Goal: Task Accomplishment & Management: Manage account settings

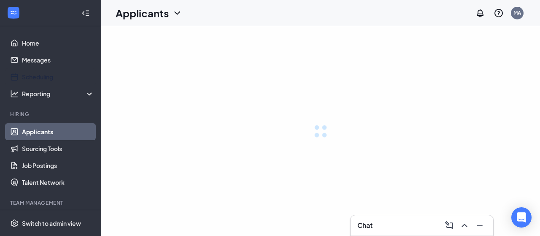
click at [40, 80] on link "Scheduling" at bounding box center [58, 76] width 72 height 17
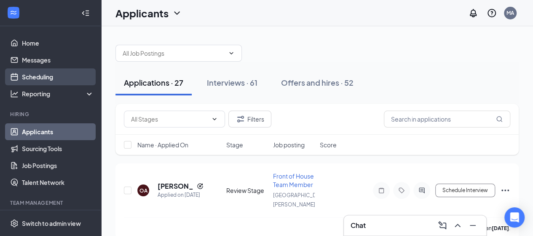
click at [48, 75] on link "Scheduling" at bounding box center [58, 76] width 72 height 17
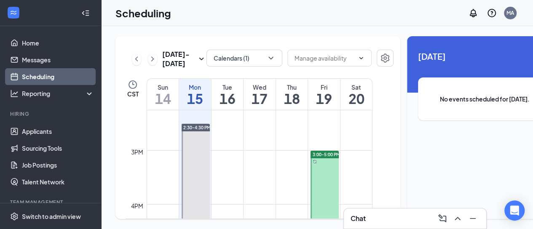
scroll to position [774, 0]
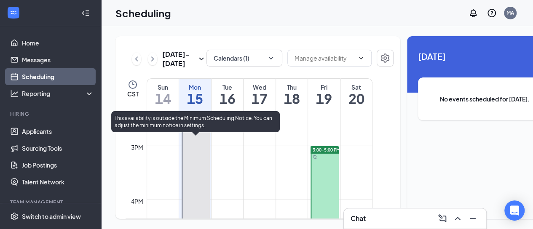
click at [200, 126] on span "2:30-4:30 PM" at bounding box center [196, 123] width 27 height 6
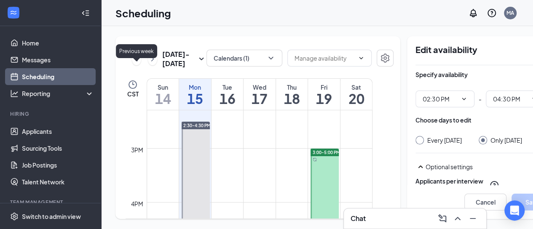
click at [136, 61] on icon "ChevronLeft" at bounding box center [136, 59] width 3 height 5
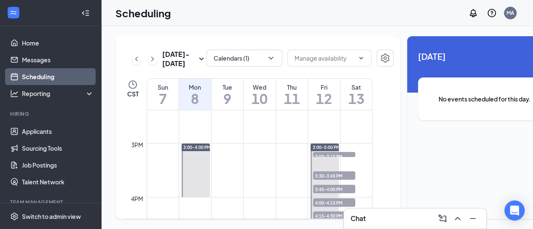
scroll to position [773, 0]
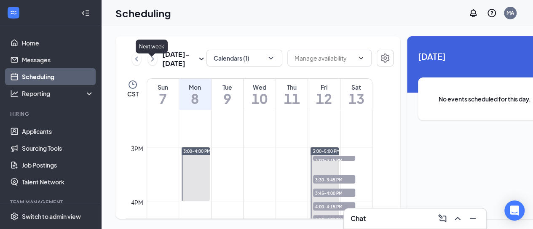
click at [153, 63] on icon "ChevronRight" at bounding box center [152, 59] width 8 height 10
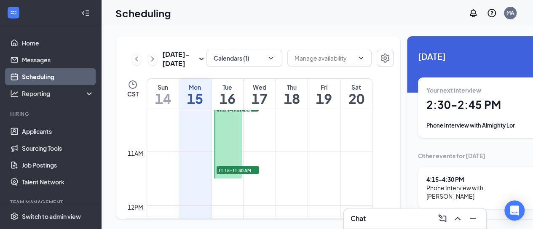
scroll to position [566, 0]
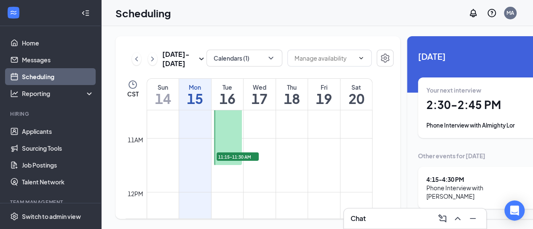
click at [193, 106] on h1 "15" at bounding box center [195, 99] width 32 height 14
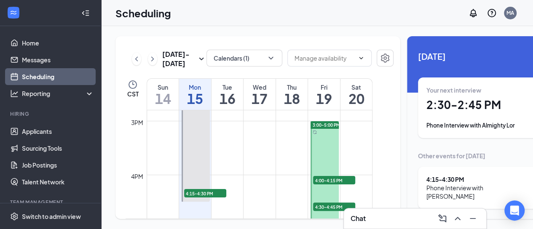
scroll to position [817, 0]
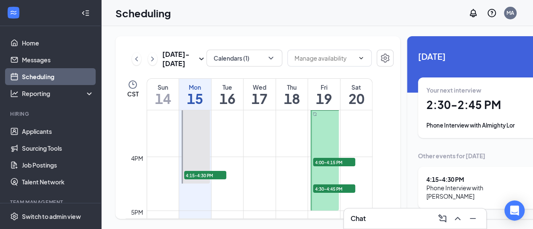
click at [440, 126] on div "Phone Interview with Almighty Lor" at bounding box center [485, 125] width 116 height 8
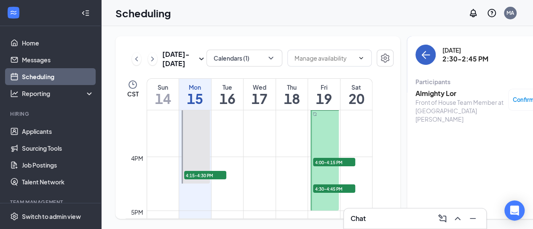
click at [421, 56] on icon "ArrowLeft" at bounding box center [426, 55] width 10 height 10
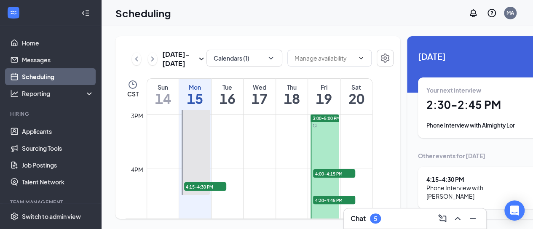
scroll to position [810, 0]
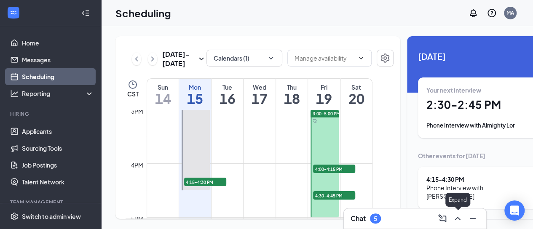
click at [462, 223] on icon "ChevronUp" at bounding box center [458, 219] width 10 height 10
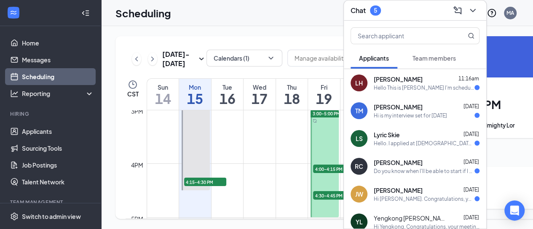
click at [407, 186] on span "[PERSON_NAME]" at bounding box center [398, 190] width 49 height 8
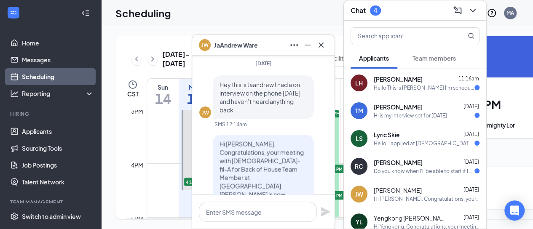
scroll to position [-123, 0]
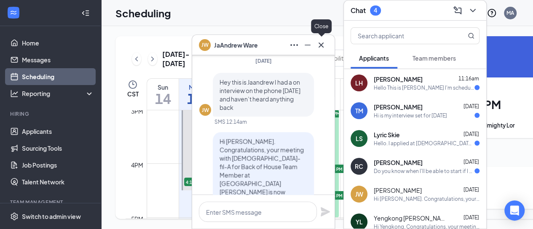
click at [321, 46] on icon "Cross" at bounding box center [321, 44] width 5 height 5
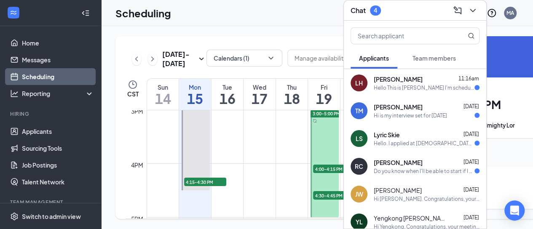
click at [471, 8] on icon "ChevronDown" at bounding box center [473, 10] width 10 height 10
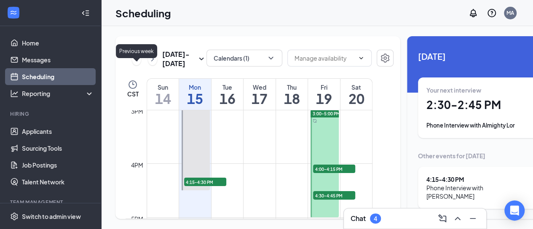
click at [135, 64] on icon "ChevronLeft" at bounding box center [136, 59] width 8 height 10
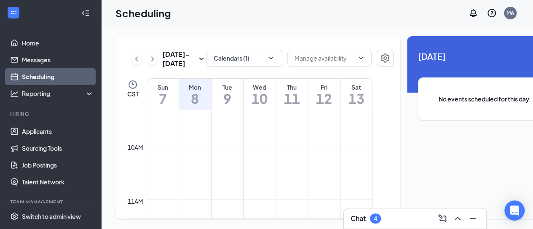
scroll to position [552, 0]
click at [326, 92] on div "Fri" at bounding box center [324, 87] width 32 height 8
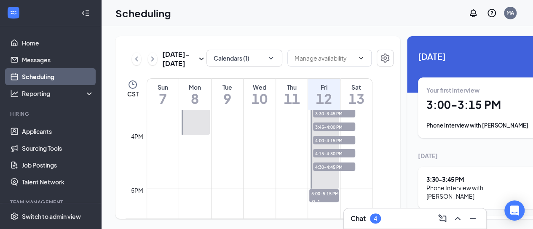
scroll to position [216, 0]
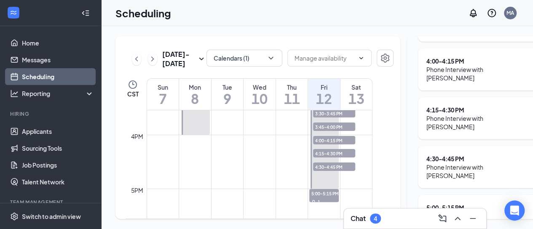
click at [451, 163] on div "Phone Interview with [PERSON_NAME]" at bounding box center [479, 171] width 104 height 17
click at [533, 162] on icon "ChevronRight" at bounding box center [538, 167] width 10 height 10
click at [485, 163] on div "Phone Interview with [PERSON_NAME]" at bounding box center [479, 171] width 104 height 17
click at [533, 162] on icon "ChevronRight" at bounding box center [538, 167] width 10 height 10
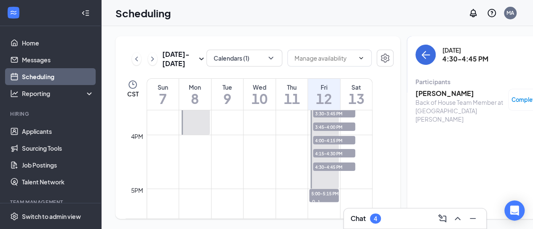
click at [423, 89] on h3 "[PERSON_NAME]" at bounding box center [460, 93] width 89 height 9
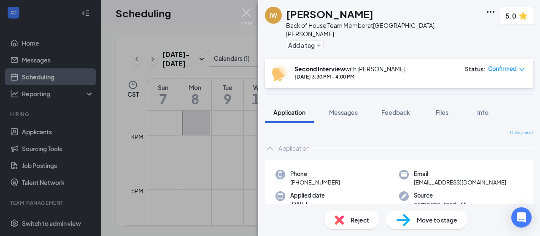
click at [243, 8] on img at bounding box center [246, 16] width 11 height 16
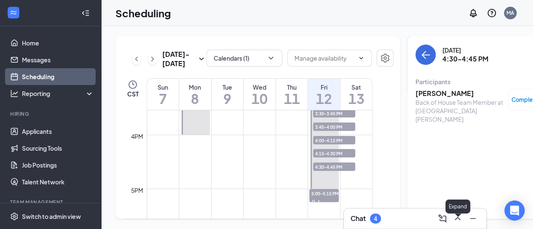
click at [458, 220] on icon "ChevronUp" at bounding box center [458, 219] width 10 height 10
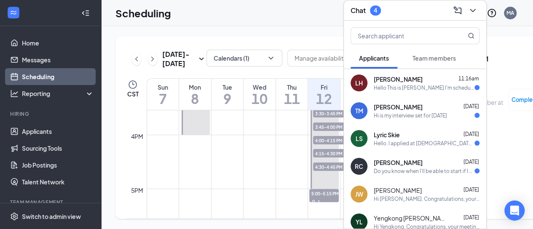
click at [411, 188] on span "[PERSON_NAME]" at bounding box center [398, 190] width 48 height 8
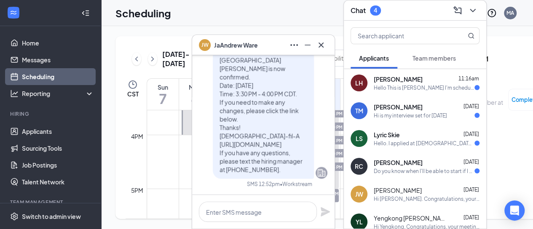
click at [407, 168] on div "Do you know when I'll be able to start if I get the job?" at bounding box center [424, 171] width 101 height 7
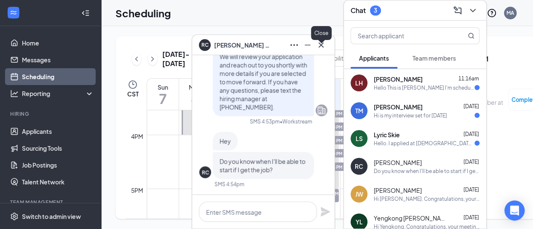
click at [327, 46] on button at bounding box center [321, 44] width 13 height 13
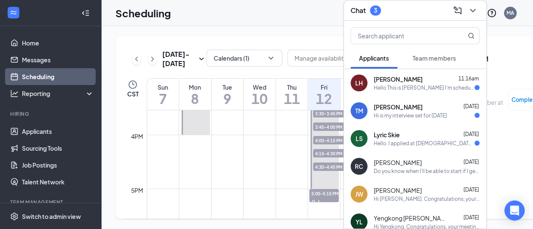
click at [385, 125] on div "LS Lyric Skie [DATE] Hello. I applied at [DEMOGRAPHIC_DATA]-fil-a I’m looking f…" at bounding box center [415, 139] width 143 height 28
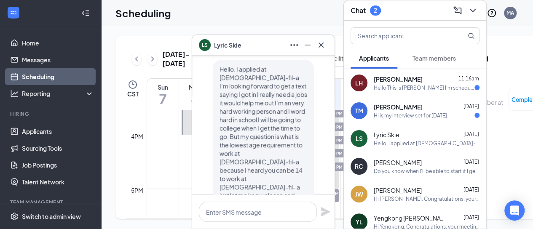
scroll to position [-35, 0]
click at [310, 45] on icon "Minimize" at bounding box center [308, 45] width 6 height 1
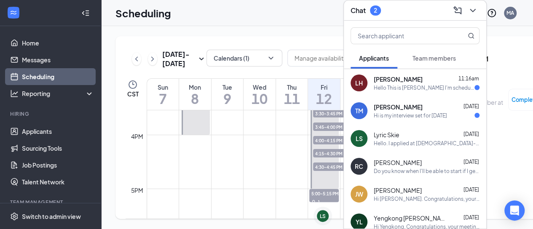
scroll to position [0, 0]
click at [409, 112] on div "Hi is my interview set for [DATE]" at bounding box center [410, 115] width 73 height 7
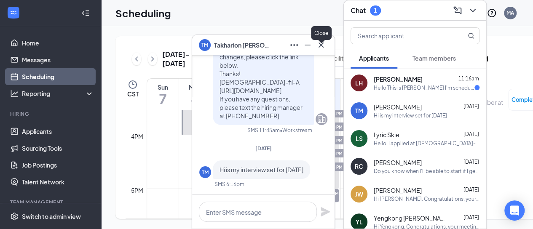
click at [320, 47] on icon "Cross" at bounding box center [321, 45] width 10 height 10
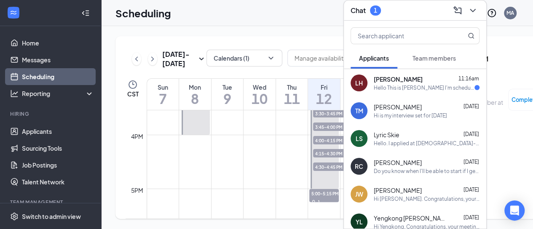
click at [413, 84] on div "Hello This is [PERSON_NAME] I'm scheduled for a 15 minute interview [DATE]. Is …" at bounding box center [424, 87] width 101 height 7
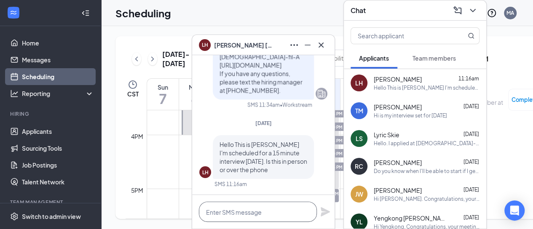
click at [264, 211] on textarea at bounding box center [258, 212] width 118 height 20
click at [264, 211] on textarea "H" at bounding box center [258, 212] width 118 height 20
type textarea "H"
type textarea "L"
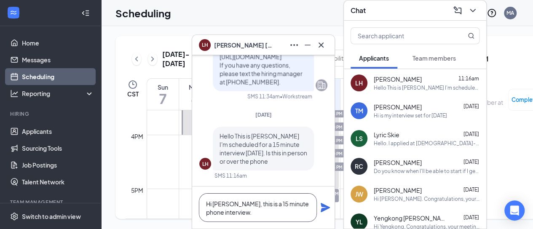
type textarea "Hi [PERSON_NAME], this is a 15 minute phone interview."
click at [323, 210] on icon "Plane" at bounding box center [325, 207] width 9 height 9
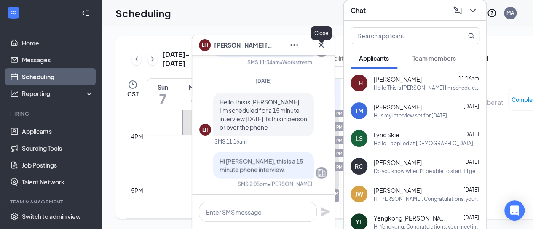
click at [321, 45] on icon "Cross" at bounding box center [321, 44] width 5 height 5
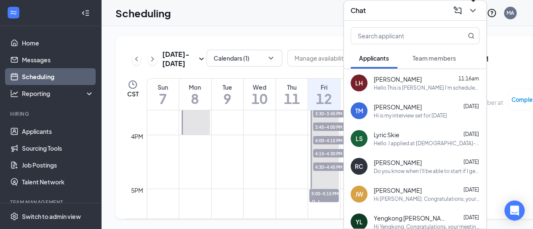
click at [476, 5] on icon "ChevronDown" at bounding box center [473, 10] width 10 height 10
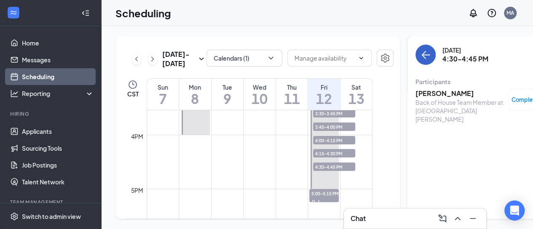
click at [416, 54] on button "back-button" at bounding box center [426, 55] width 20 height 20
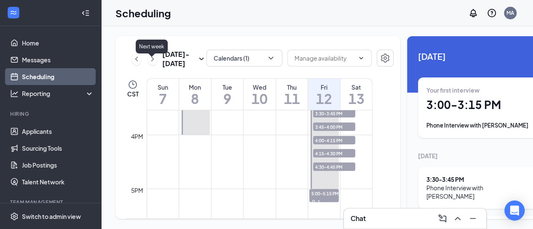
click at [153, 59] on icon "ChevronRight" at bounding box center [152, 59] width 8 height 10
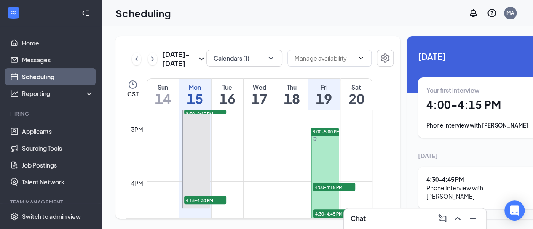
click at [197, 92] on div "Mon" at bounding box center [195, 87] width 32 height 8
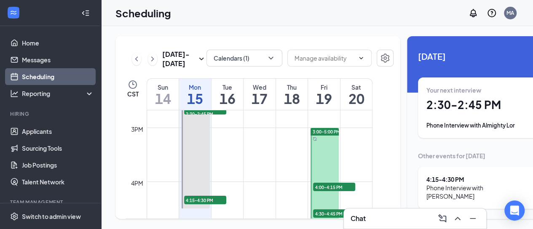
click at [447, 122] on div "Phone Interview with Almighty Lor" at bounding box center [485, 125] width 116 height 8
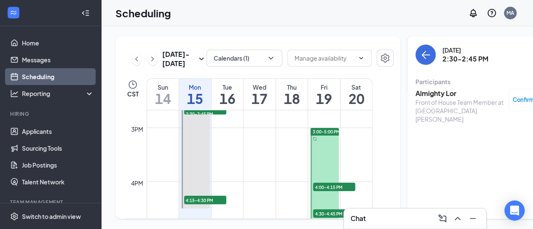
click at [421, 92] on h3 "Almighty Lor" at bounding box center [460, 93] width 89 height 9
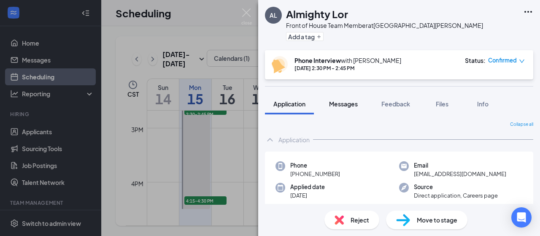
click at [347, 102] on span "Messages" at bounding box center [343, 104] width 29 height 8
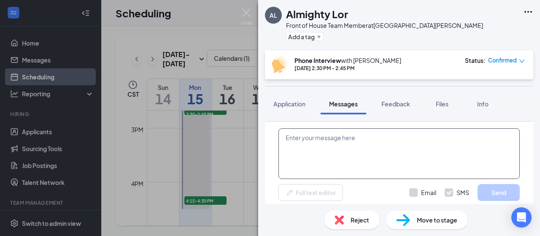
click at [334, 153] on textarea at bounding box center [398, 153] width 241 height 51
paste textarea "Hello NAME, this is [PERSON_NAME] from [DEMOGRAPHIC_DATA]-fil-A in [GEOGRAPHIC_…"
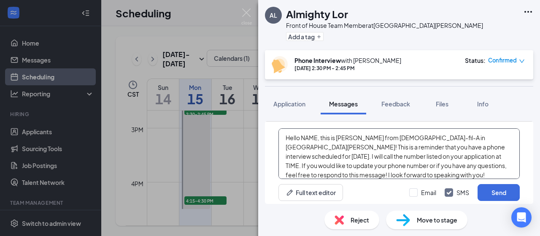
scroll to position [338, 0]
click at [307, 134] on textarea "Hello NAME, this is [PERSON_NAME] from [DEMOGRAPHIC_DATA]-fil-A in [GEOGRAPHIC_…" at bounding box center [398, 153] width 241 height 51
click at [373, 156] on textarea "Hello Almighty, this is [PERSON_NAME] from [DEMOGRAPHIC_DATA]-fil-A in [GEOGRAP…" at bounding box center [398, 153] width 241 height 51
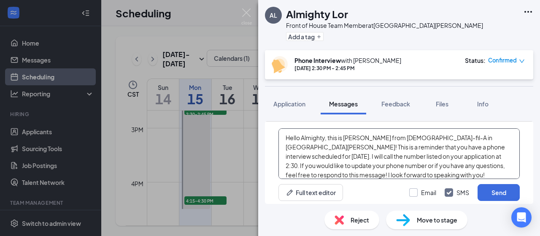
type textarea "Hello Almighty, this is [PERSON_NAME] from [DEMOGRAPHIC_DATA]-fil-A in [GEOGRAP…"
click at [409, 191] on input "Email" at bounding box center [422, 192] width 27 height 8
checkbox input "true"
click at [498, 189] on button "Send" at bounding box center [498, 192] width 42 height 17
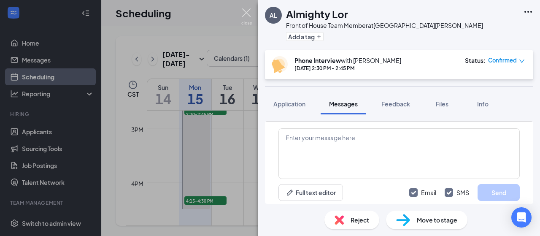
scroll to position [503, 0]
click at [244, 12] on img at bounding box center [246, 16] width 11 height 16
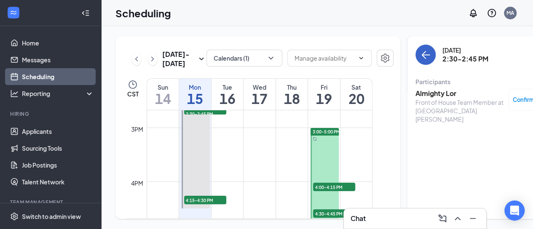
click at [416, 62] on button "back-button" at bounding box center [426, 55] width 20 height 20
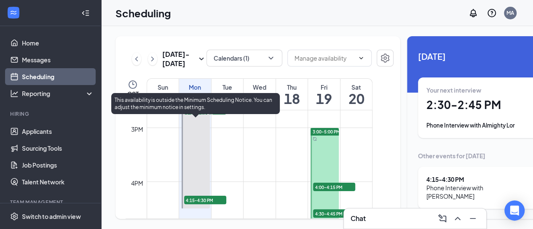
click at [206, 205] on span "4:15-4:30 PM" at bounding box center [205, 200] width 42 height 8
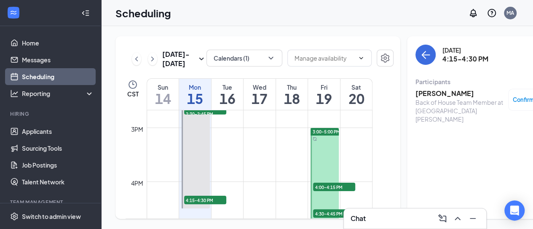
click at [423, 94] on h3 "[PERSON_NAME]" at bounding box center [460, 93] width 89 height 9
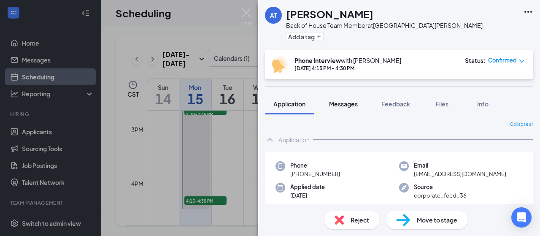
click at [341, 104] on span "Messages" at bounding box center [343, 104] width 29 height 8
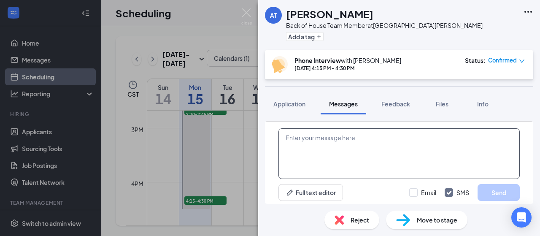
click at [324, 139] on textarea at bounding box center [398, 153] width 241 height 51
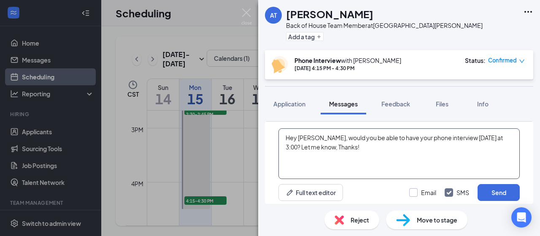
type textarea "Hey [PERSON_NAME], would you be able to have your phone interview [DATE] at 3:0…"
click at [409, 194] on input "Email" at bounding box center [422, 192] width 27 height 8
checkbox input "true"
click at [491, 194] on button "Send" at bounding box center [498, 192] width 42 height 17
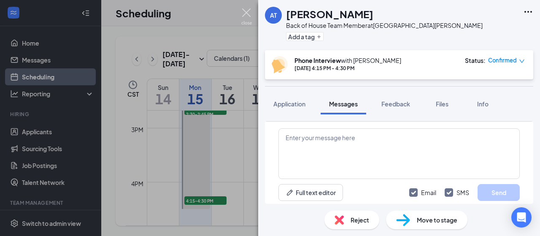
scroll to position [448, 0]
click at [244, 13] on img at bounding box center [246, 16] width 11 height 16
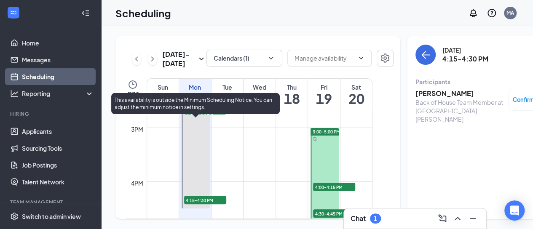
click at [194, 118] on span "2:30-2:45 PM" at bounding box center [205, 114] width 42 height 8
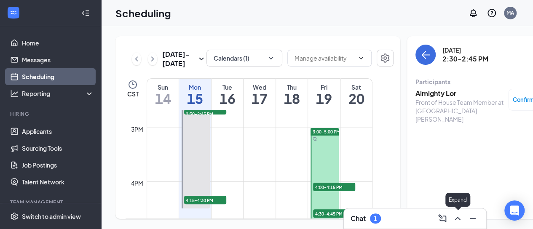
click at [459, 220] on icon "ChevronUp" at bounding box center [458, 219] width 10 height 10
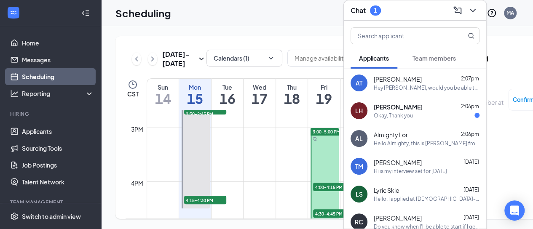
click at [404, 103] on span "[PERSON_NAME]" at bounding box center [398, 107] width 49 height 8
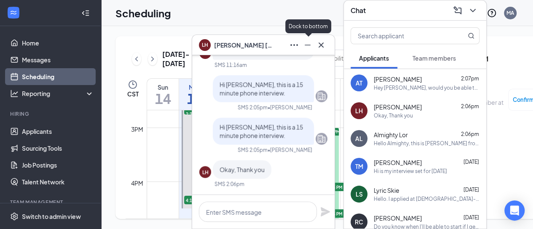
click at [324, 44] on icon "Cross" at bounding box center [321, 45] width 10 height 10
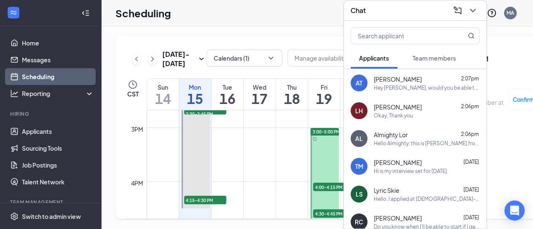
click at [478, 4] on button at bounding box center [472, 10] width 13 height 13
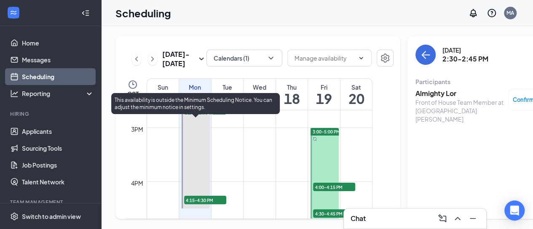
click at [212, 118] on span "2:30-2:45 PM" at bounding box center [205, 114] width 42 height 8
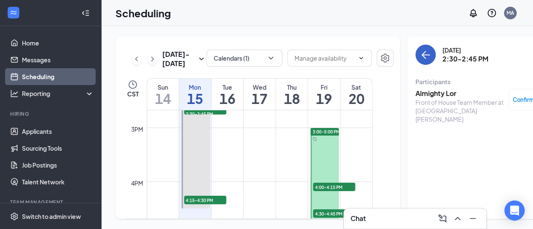
click at [421, 52] on icon "ArrowLeft" at bounding box center [426, 55] width 10 height 10
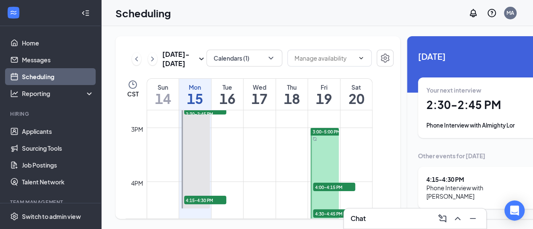
click at [448, 116] on div "Your next interview 2:30 - 2:45 PM Phone Interview with Almighty Lor" at bounding box center [485, 108] width 116 height 44
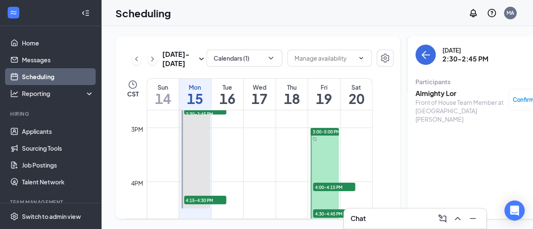
click at [421, 92] on h3 "Almighty Lor" at bounding box center [460, 93] width 89 height 9
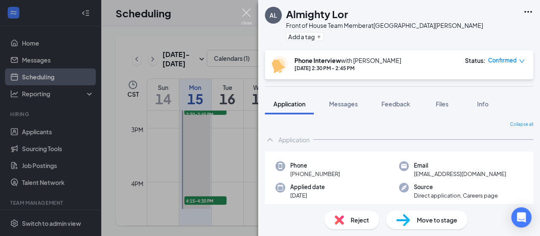
click at [245, 9] on img at bounding box center [246, 16] width 11 height 16
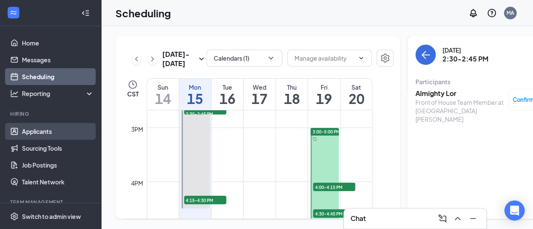
click at [36, 133] on link "Applicants" at bounding box center [58, 131] width 72 height 17
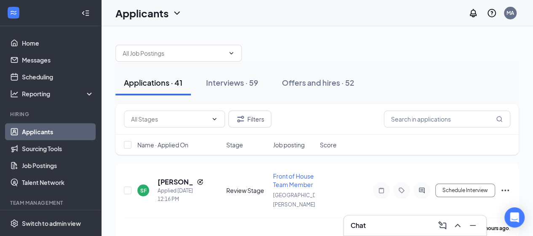
click at [191, 146] on div "Name · Applied On" at bounding box center [179, 144] width 84 height 8
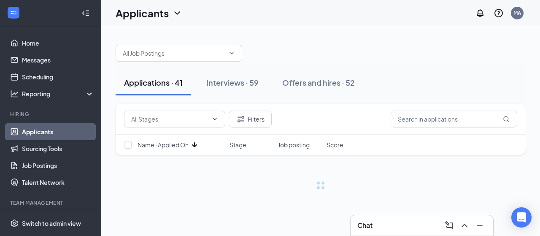
click at [195, 146] on icon "ArrowDown" at bounding box center [194, 144] width 5 height 5
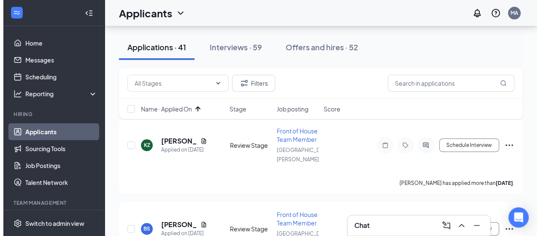
scroll to position [46, 0]
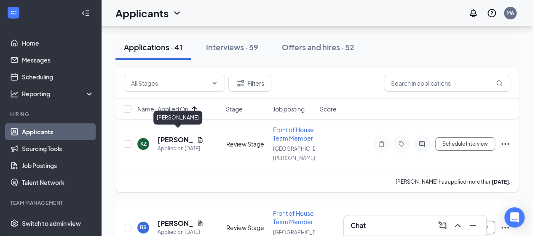
click at [174, 135] on h5 "[PERSON_NAME]" at bounding box center [176, 139] width 36 height 9
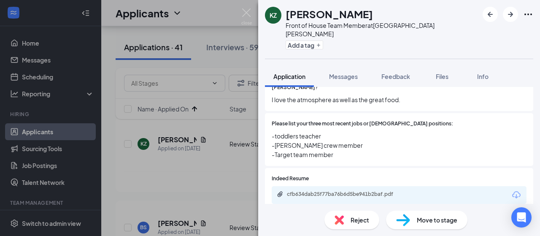
scroll to position [143, 0]
click at [341, 223] on img at bounding box center [338, 219] width 9 height 9
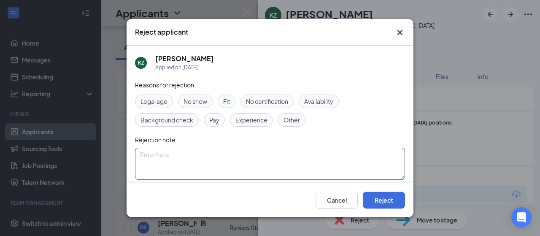
scroll to position [66, 0]
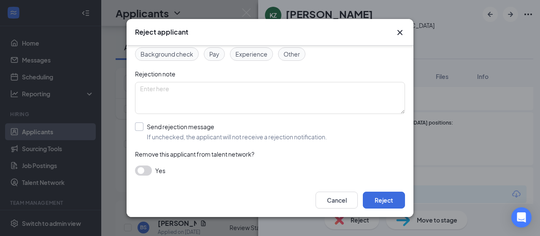
click at [168, 132] on input "Send rejection message If unchecked, the applicant will not receive a rejection…" at bounding box center [231, 131] width 192 height 19
checkbox input "true"
click at [157, 168] on input "search" at bounding box center [267, 169] width 254 height 14
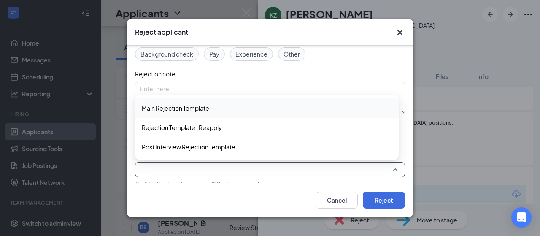
click at [153, 102] on div "Main Rejection Template" at bounding box center [267, 107] width 264 height 19
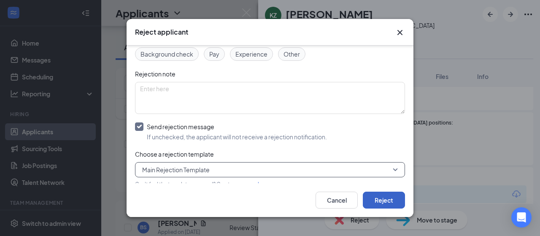
click at [389, 202] on button "Reject" at bounding box center [384, 199] width 42 height 17
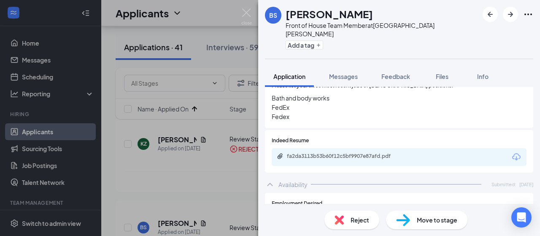
scroll to position [178, 0]
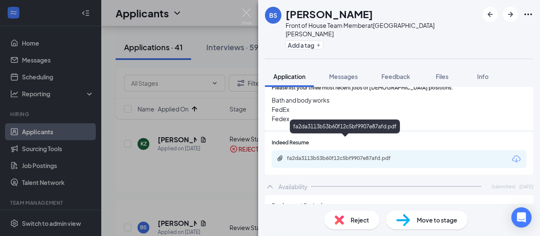
click at [357, 155] on div "fa2da3113b53b60f12c5bf9907e87afd.pdf" at bounding box center [346, 158] width 118 height 7
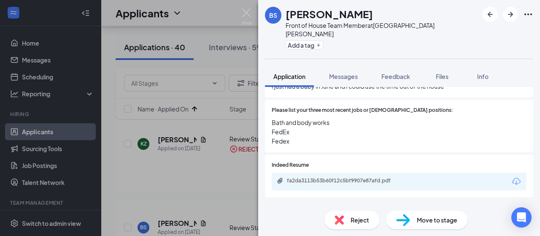
scroll to position [158, 0]
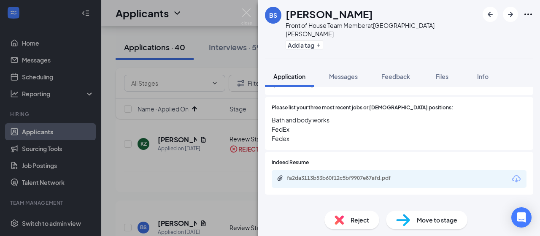
click at [423, 222] on span "Move to stage" at bounding box center [437, 219] width 40 height 9
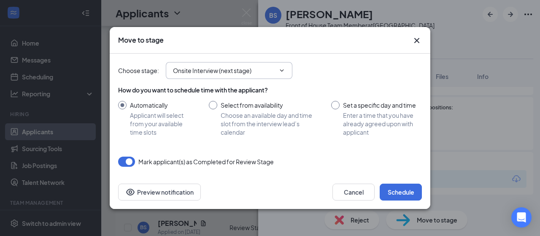
click at [193, 68] on input "Onsite Interview (next stage)" at bounding box center [224, 70] width 102 height 9
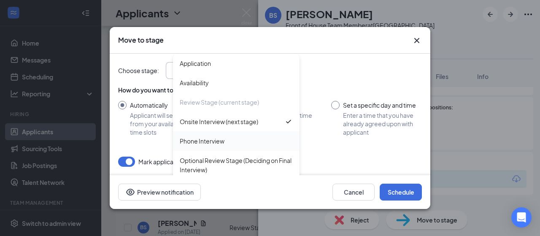
click at [202, 147] on div "Phone Interview" at bounding box center [236, 140] width 127 height 19
type input "Phone Interview"
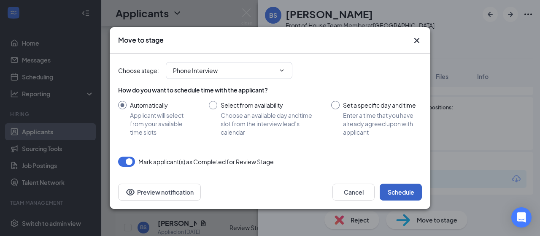
click at [393, 191] on button "Schedule" at bounding box center [401, 191] width 42 height 17
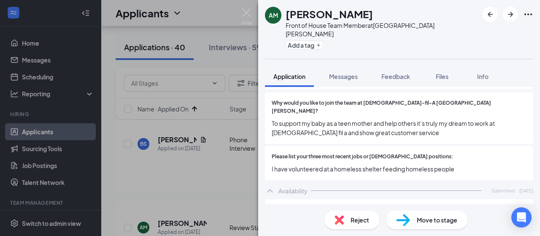
scroll to position [121, 0]
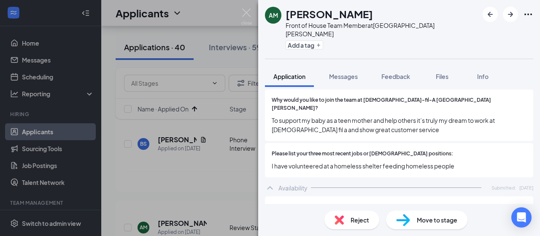
click at [429, 223] on span "Move to stage" at bounding box center [437, 219] width 40 height 9
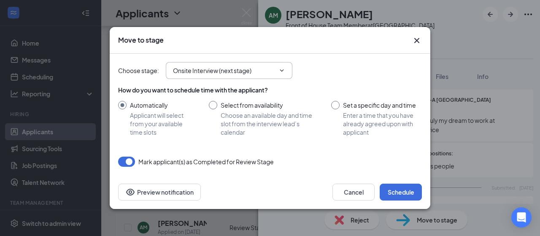
click at [199, 70] on input "Onsite Interview (next stage)" at bounding box center [224, 70] width 102 height 9
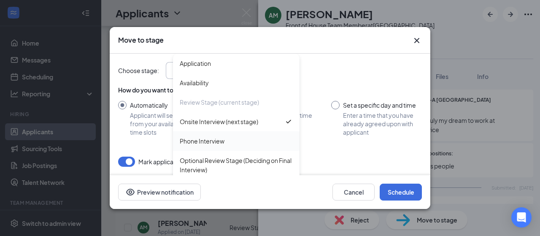
click at [197, 141] on div "Phone Interview" at bounding box center [202, 140] width 45 height 9
type input "Phone Interview"
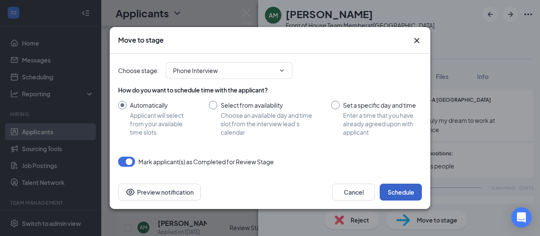
click at [396, 192] on button "Schedule" at bounding box center [401, 191] width 42 height 17
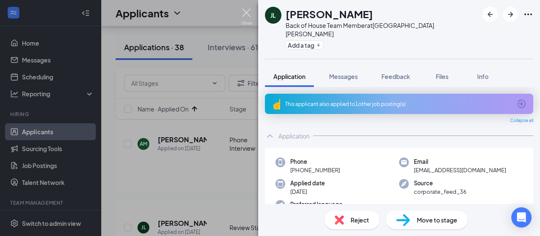
click at [248, 13] on img at bounding box center [246, 16] width 11 height 16
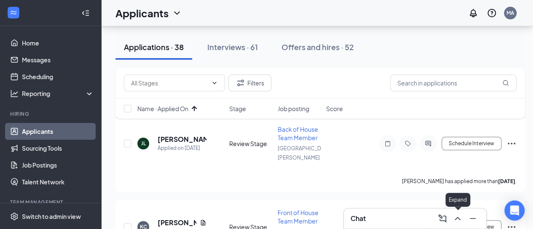
click at [458, 222] on icon "ChevronUp" at bounding box center [458, 219] width 10 height 10
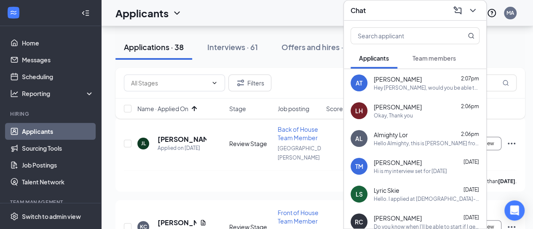
click at [473, 9] on icon "ChevronDown" at bounding box center [472, 10] width 5 height 3
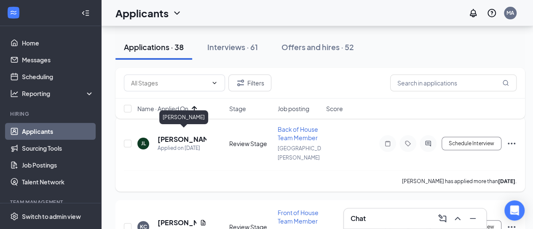
click at [181, 135] on h5 "[PERSON_NAME]" at bounding box center [182, 139] width 49 height 9
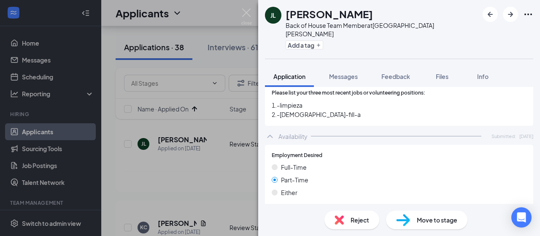
scroll to position [241, 0]
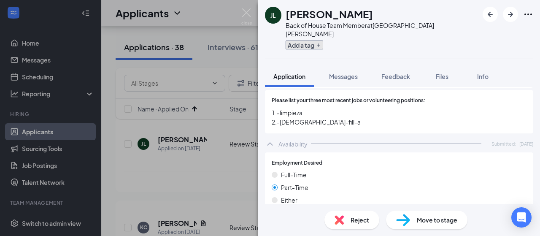
click at [312, 40] on button "Add a tag" at bounding box center [304, 44] width 38 height 9
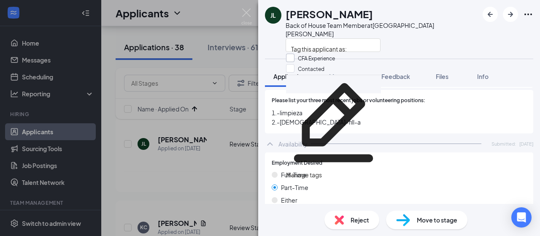
click at [295, 61] on input "CFA Experience" at bounding box center [310, 58] width 49 height 9
checkbox input "true"
click at [447, 170] on div "Full-Time" at bounding box center [399, 174] width 255 height 9
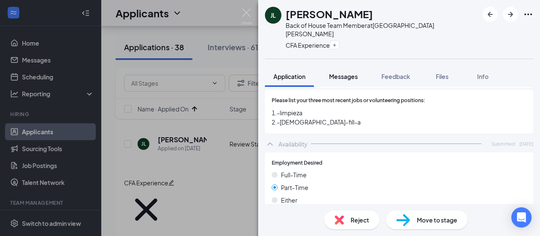
click at [344, 73] on span "Messages" at bounding box center [343, 77] width 29 height 8
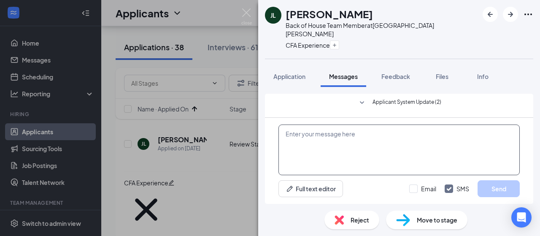
scroll to position [135, 0]
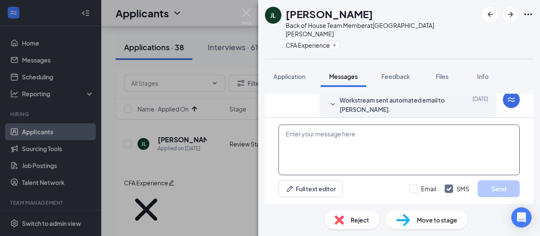
click at [324, 140] on textarea at bounding box center [398, 149] width 241 height 51
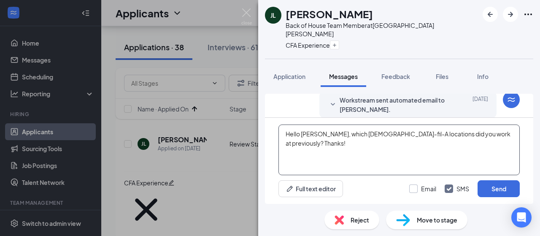
type textarea "Hello [PERSON_NAME], which [DEMOGRAPHIC_DATA]-fil-A locations did you work at p…"
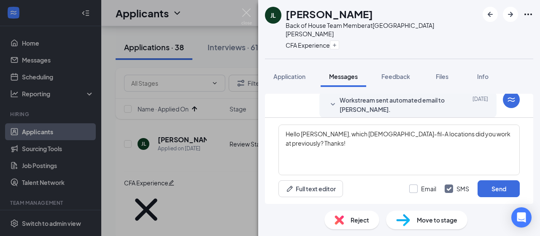
click at [416, 188] on input "Email" at bounding box center [422, 188] width 27 height 8
checkbox input "true"
click at [512, 194] on button "Send" at bounding box center [498, 188] width 42 height 17
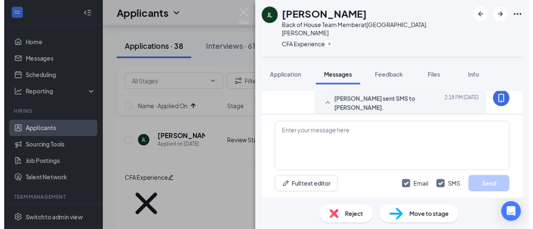
scroll to position [245, 0]
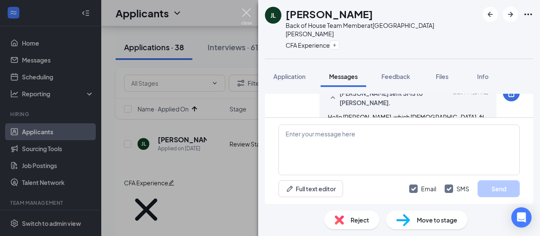
click at [245, 12] on img at bounding box center [246, 16] width 11 height 16
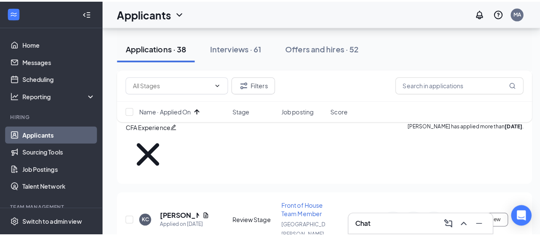
scroll to position [107, 0]
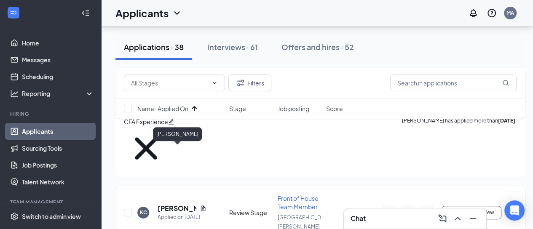
click at [166, 204] on h5 "[PERSON_NAME]" at bounding box center [177, 208] width 39 height 9
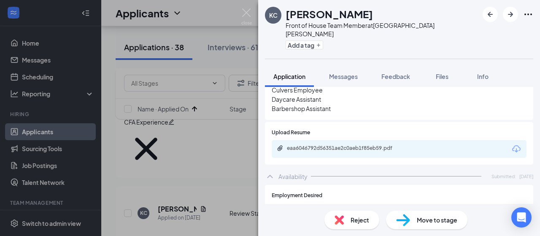
scroll to position [250, 0]
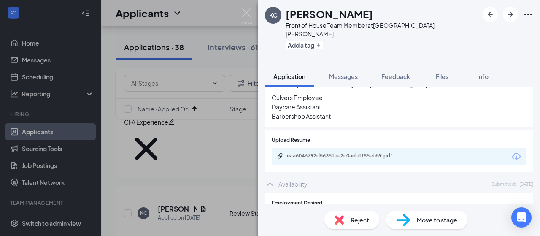
click at [333, 221] on div "Reject" at bounding box center [351, 219] width 55 height 19
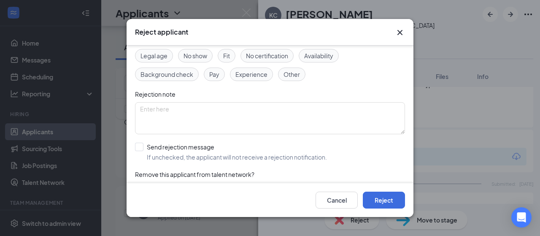
scroll to position [66, 0]
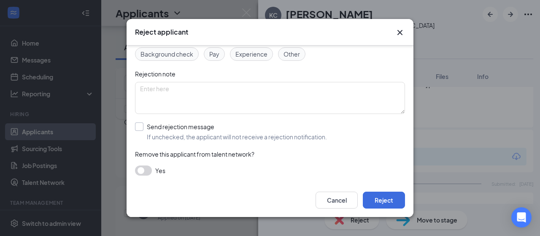
click at [175, 126] on input "Send rejection message If unchecked, the applicant will not receive a rejection…" at bounding box center [231, 131] width 192 height 19
checkbox input "true"
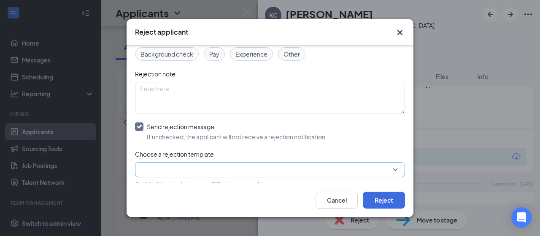
click at [168, 171] on input "search" at bounding box center [267, 169] width 254 height 14
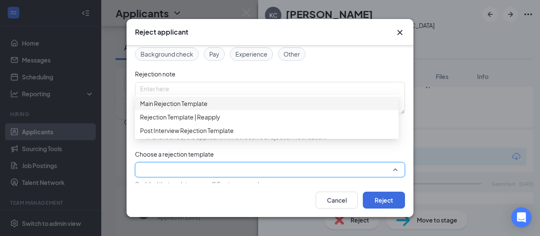
click at [164, 108] on span "Main Rejection Template" at bounding box center [173, 103] width 67 height 9
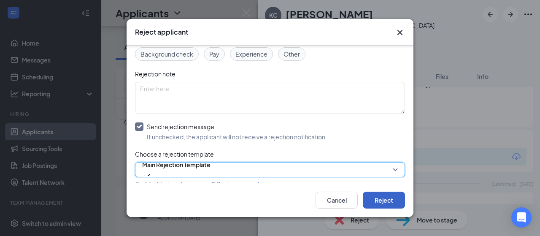
click at [377, 199] on button "Reject" at bounding box center [384, 199] width 42 height 17
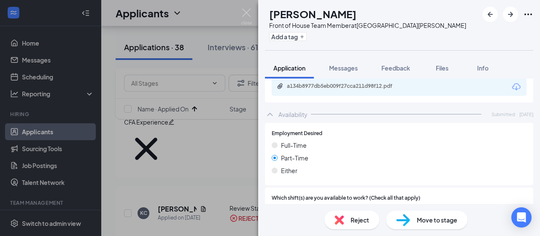
scroll to position [177, 0]
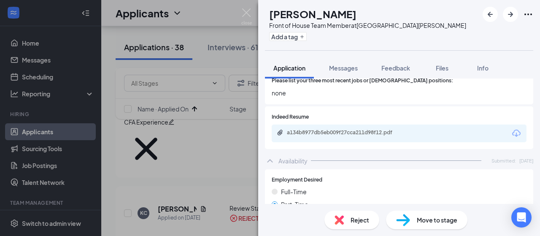
click at [337, 129] on div "a134b8977db5eb009f27cca211d98f12.pdf" at bounding box center [346, 132] width 118 height 7
click at [342, 219] on img at bounding box center [338, 219] width 9 height 9
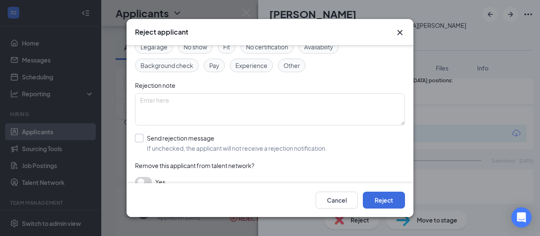
scroll to position [66, 0]
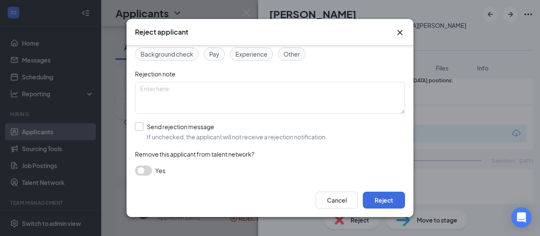
click at [163, 130] on input "Send rejection message If unchecked, the applicant will not receive a rejection…" at bounding box center [231, 131] width 192 height 19
checkbox input "true"
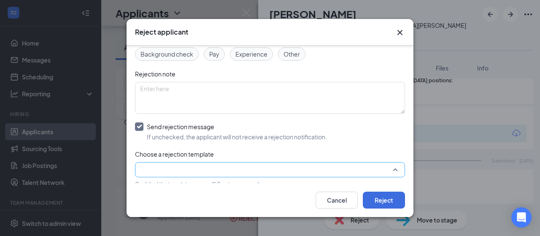
click at [171, 167] on input "search" at bounding box center [267, 169] width 254 height 14
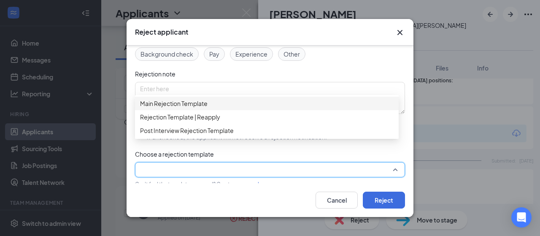
click at [184, 103] on span "Main Rejection Template" at bounding box center [173, 103] width 67 height 9
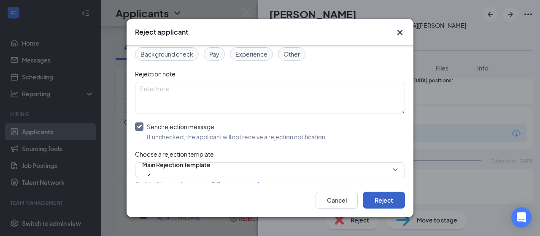
click at [388, 199] on button "Reject" at bounding box center [384, 199] width 42 height 17
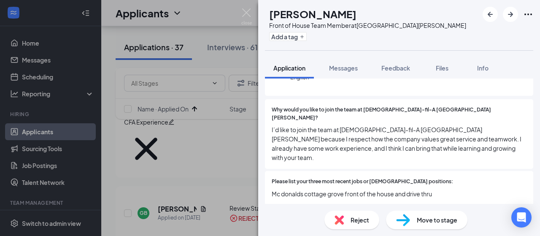
scroll to position [114, 0]
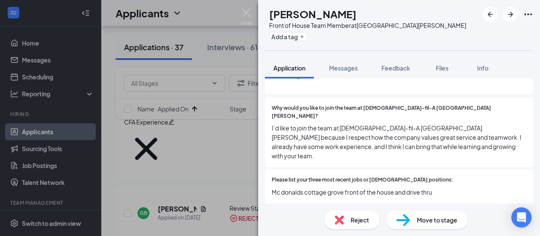
click at [351, 217] on span "Reject" at bounding box center [359, 219] width 19 height 9
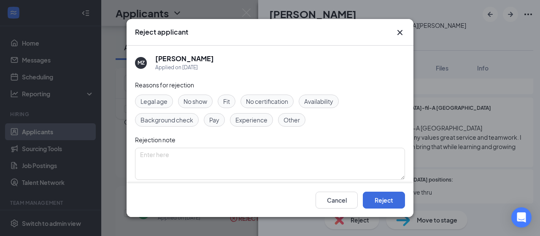
scroll to position [66, 0]
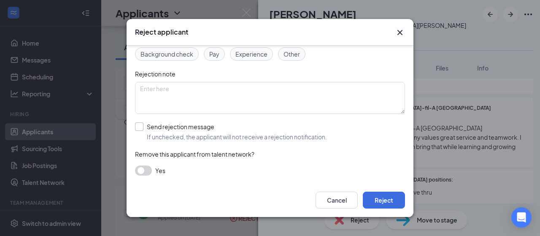
click at [180, 132] on input "Send rejection message If unchecked, the applicant will not receive a rejection…" at bounding box center [231, 131] width 192 height 19
checkbox input "true"
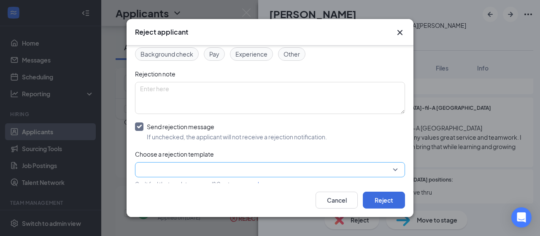
click at [180, 167] on input "search" at bounding box center [267, 169] width 254 height 14
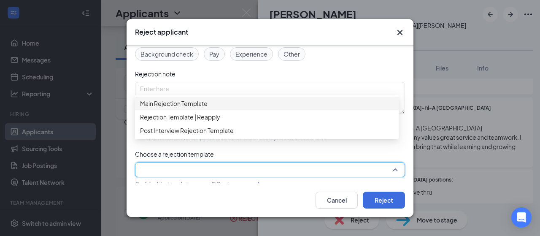
click at [198, 106] on span "Main Rejection Template" at bounding box center [173, 103] width 67 height 9
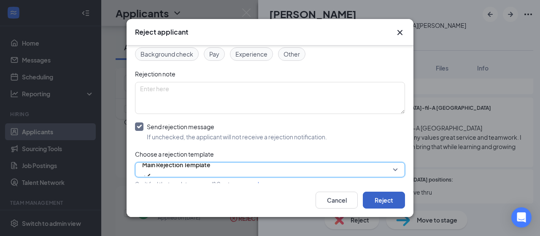
click at [394, 201] on button "Reject" at bounding box center [384, 199] width 42 height 17
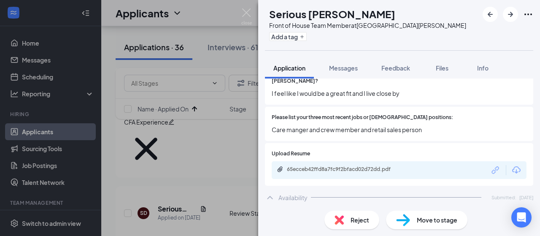
scroll to position [143, 0]
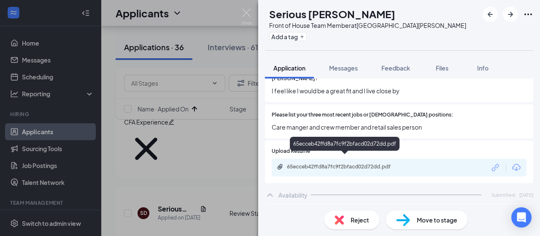
click at [339, 163] on div "65ecceb42ffd8a7fc9f2bfacd02d72dd.pdf" at bounding box center [346, 166] width 118 height 7
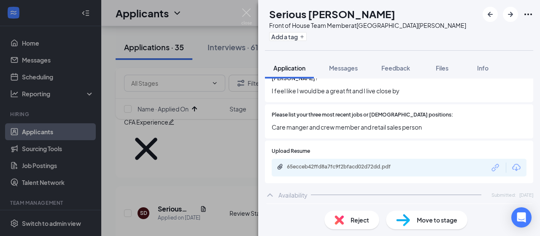
click at [340, 221] on img at bounding box center [338, 219] width 9 height 9
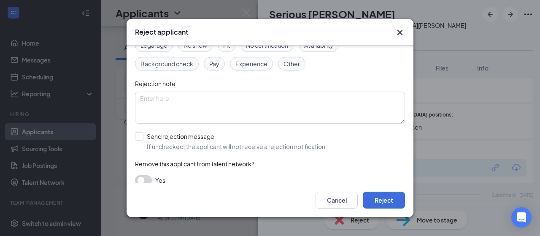
scroll to position [66, 0]
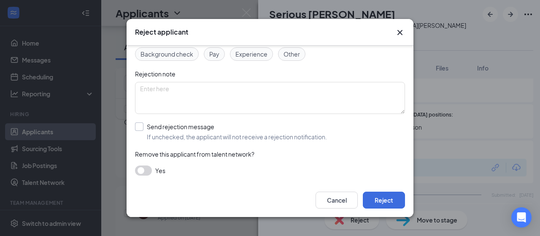
click at [170, 136] on input "Send rejection message If unchecked, the applicant will not receive a rejection…" at bounding box center [231, 131] width 192 height 19
checkbox input "true"
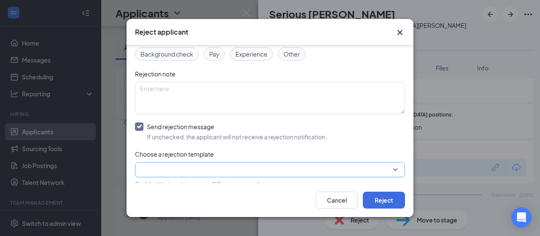
click at [161, 167] on input "search" at bounding box center [267, 169] width 254 height 14
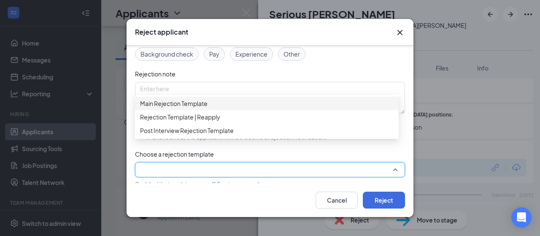
click at [173, 108] on span "Main Rejection Template" at bounding box center [173, 103] width 67 height 9
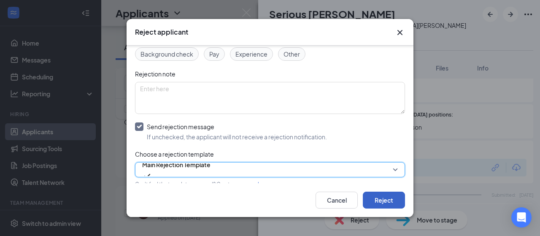
click at [379, 201] on button "Reject" at bounding box center [384, 199] width 42 height 17
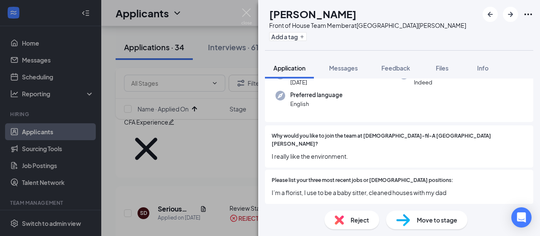
scroll to position [75, 0]
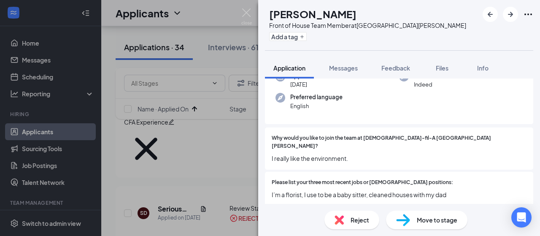
click at [451, 221] on span "Move to stage" at bounding box center [437, 219] width 40 height 9
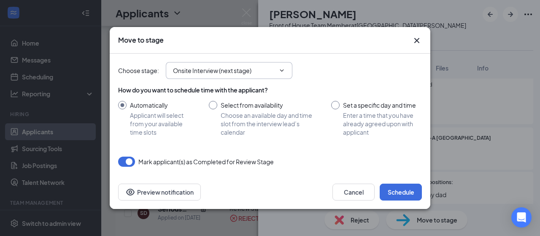
click at [195, 76] on span "Onsite Interview (next stage)" at bounding box center [229, 70] width 127 height 17
click at [188, 73] on input "Onsite Interview (next stage)" at bounding box center [224, 70] width 102 height 9
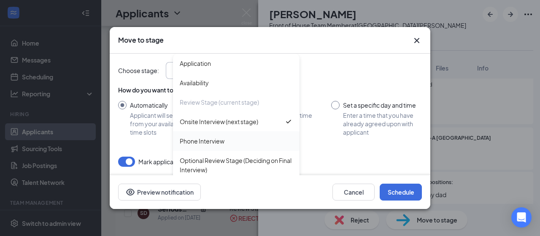
click at [196, 140] on div "Phone Interview" at bounding box center [202, 140] width 45 height 9
type input "Phone Interview"
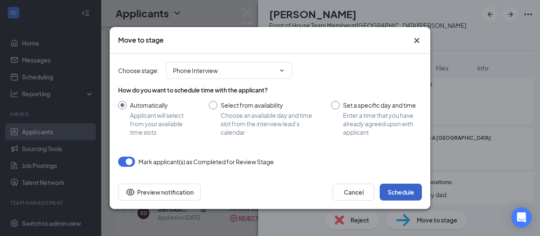
click at [411, 189] on button "Schedule" at bounding box center [401, 191] width 42 height 17
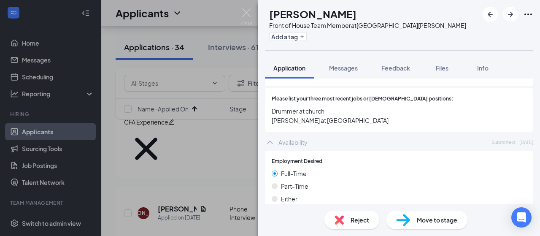
scroll to position [156, 0]
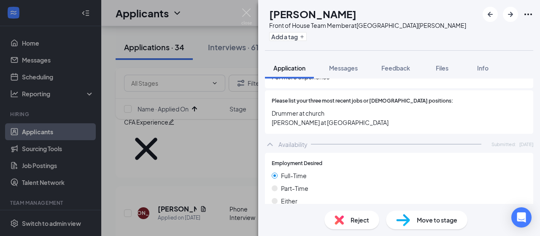
click at [351, 221] on span "Reject" at bounding box center [359, 219] width 19 height 9
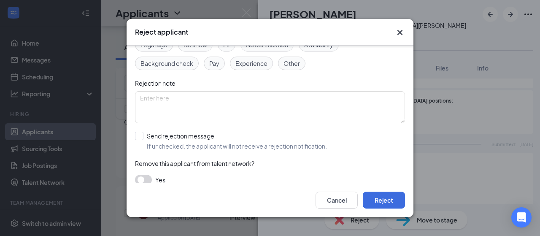
scroll to position [66, 0]
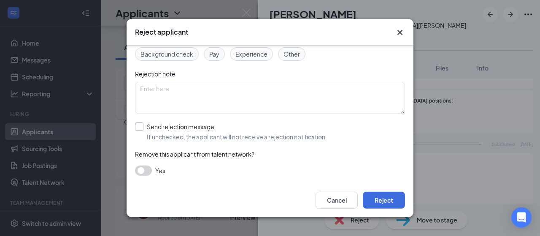
click at [177, 128] on input "Send rejection message If unchecked, the applicant will not receive a rejection…" at bounding box center [231, 131] width 192 height 19
checkbox input "true"
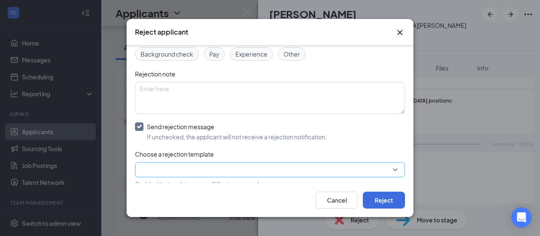
click at [180, 168] on input "search" at bounding box center [267, 169] width 254 height 14
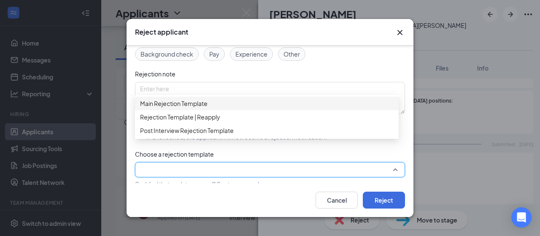
click at [188, 108] on span "Main Rejection Template" at bounding box center [173, 103] width 67 height 9
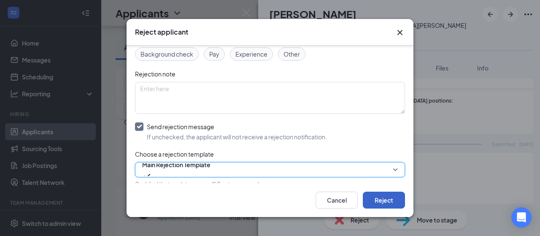
click at [388, 196] on button "Reject" at bounding box center [384, 199] width 42 height 17
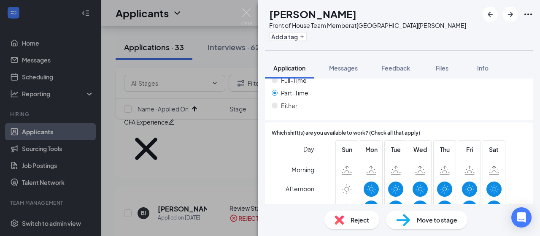
scroll to position [281, 0]
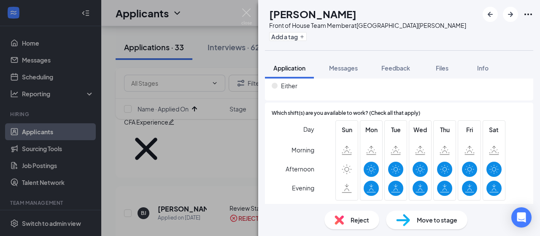
click at [414, 214] on div "Move to stage" at bounding box center [426, 219] width 81 height 19
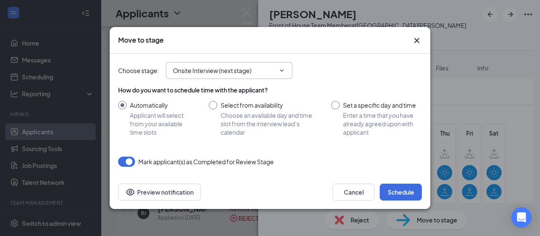
click at [215, 67] on input "Onsite Interview (next stage)" at bounding box center [224, 70] width 102 height 9
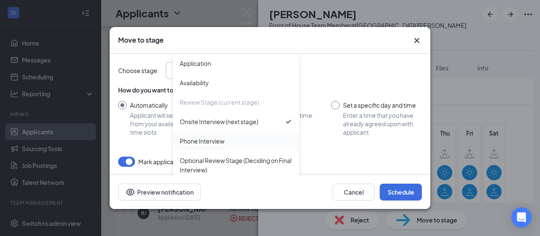
click at [204, 138] on div "Phone Interview" at bounding box center [202, 140] width 45 height 9
type input "Phone Interview"
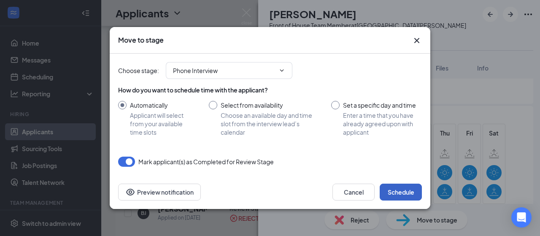
click at [401, 189] on button "Schedule" at bounding box center [401, 191] width 42 height 17
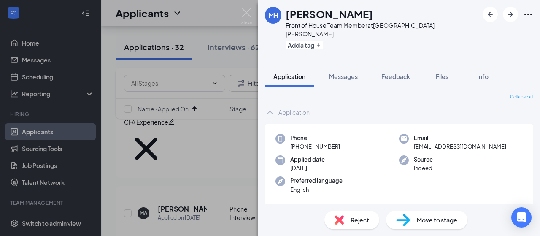
scroll to position [7, 0]
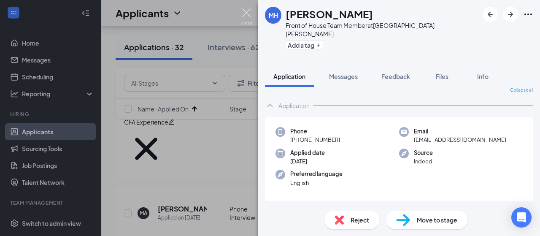
click at [247, 14] on img at bounding box center [246, 16] width 11 height 16
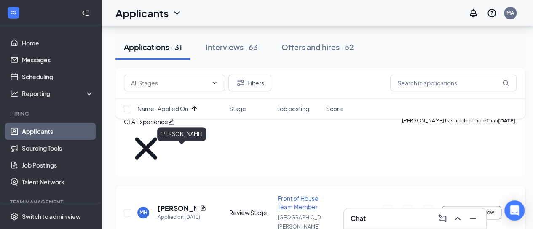
click at [169, 204] on h5 "[PERSON_NAME]" at bounding box center [177, 208] width 39 height 9
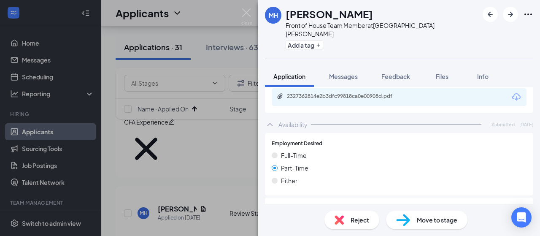
scroll to position [218, 0]
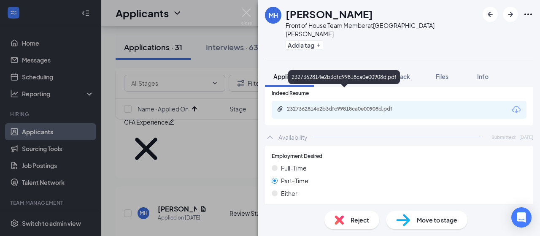
click at [335, 105] on div "2327362814e2b3dfc99818ca0e00908d.pdf" at bounding box center [346, 108] width 118 height 7
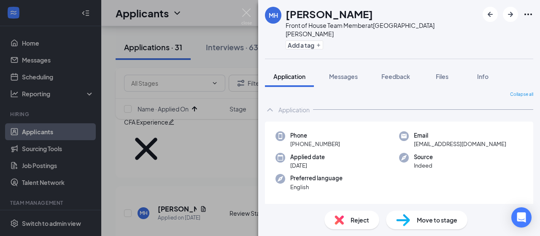
scroll to position [0, 0]
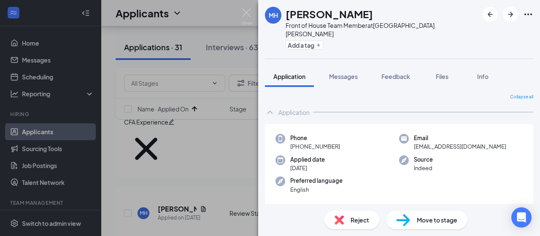
click at [419, 225] on div "Move to stage" at bounding box center [426, 219] width 81 height 19
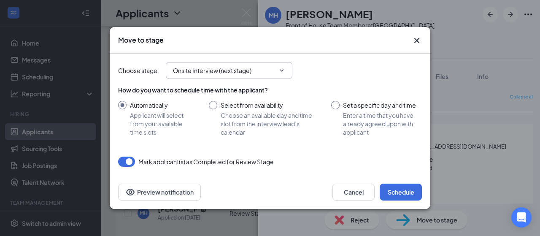
click at [189, 73] on input "Onsite Interview (next stage)" at bounding box center [224, 70] width 102 height 9
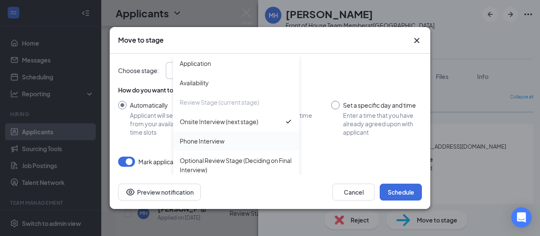
click at [207, 141] on div "Phone Interview" at bounding box center [202, 140] width 45 height 9
type input "Phone Interview"
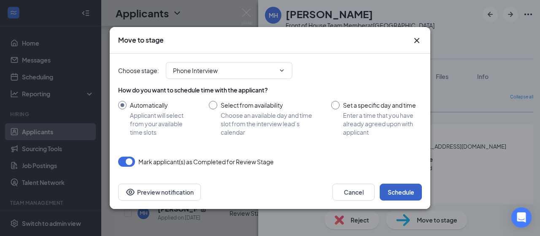
click at [393, 191] on button "Schedule" at bounding box center [401, 191] width 42 height 17
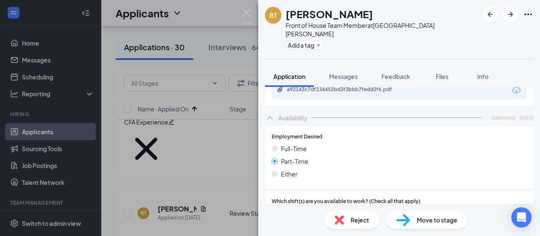
scroll to position [264, 0]
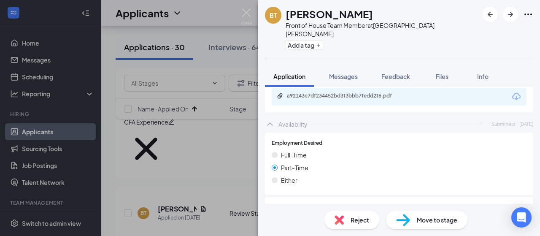
drag, startPoint x: 510, startPoint y: 167, endPoint x: 508, endPoint y: 151, distance: 16.1
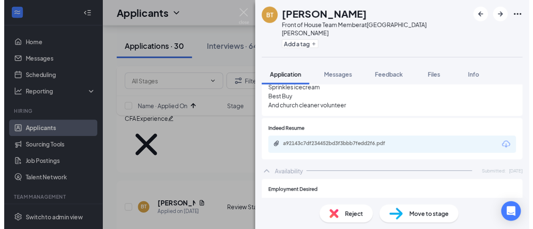
scroll to position [210, 0]
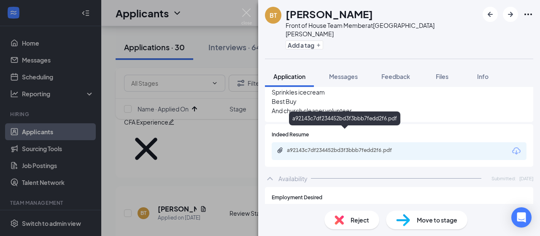
click at [311, 147] on div "a92143c7df234452bd3f3bbb7fedd2f6.pdf" at bounding box center [346, 150] width 118 height 7
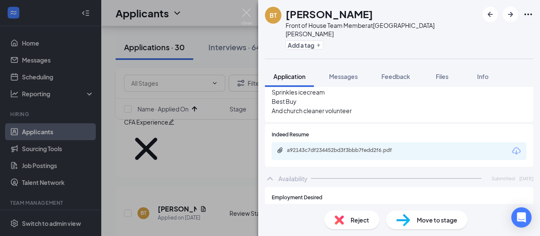
click at [245, 9] on img at bounding box center [246, 16] width 11 height 16
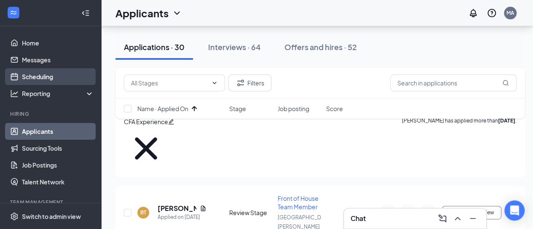
click at [33, 76] on link "Scheduling" at bounding box center [58, 76] width 72 height 17
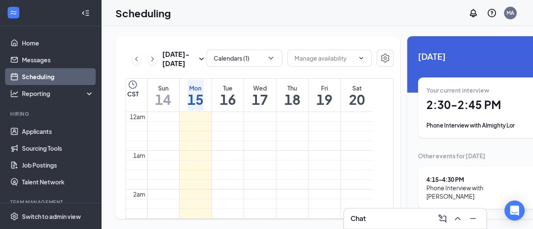
scroll to position [415, 0]
click at [433, 104] on div "Your current interview 2:30 - 2:45 PM Phone Interview with Almighty Lor" at bounding box center [485, 108] width 116 height 44
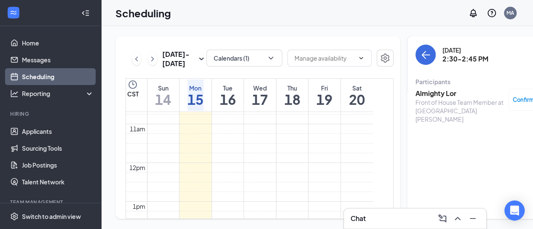
click at [418, 89] on h3 "Almighty Lor" at bounding box center [460, 93] width 89 height 9
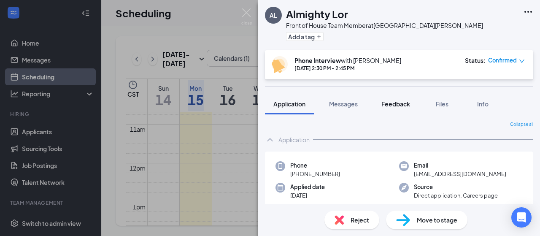
click at [391, 101] on span "Feedback" at bounding box center [395, 104] width 29 height 8
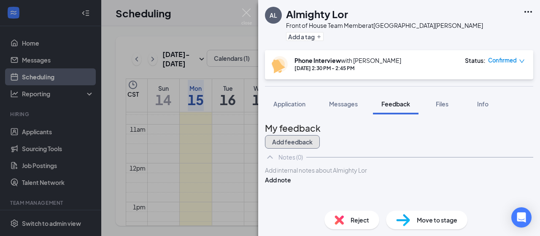
click at [320, 135] on button "Add feedback" at bounding box center [292, 141] width 55 height 13
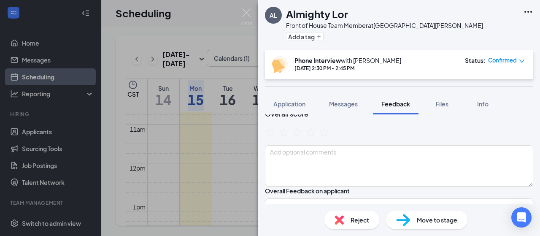
scroll to position [46, 0]
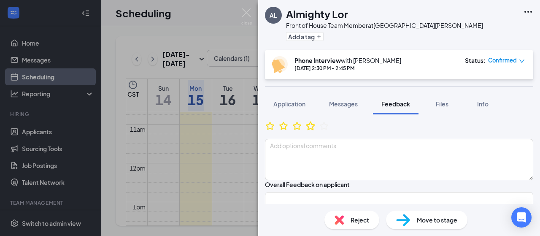
click at [316, 131] on icon "StarBorder" at bounding box center [310, 125] width 11 height 11
click at [292, 156] on textarea at bounding box center [399, 159] width 268 height 41
click at [302, 130] on icon "StarBorder" at bounding box center [296, 125] width 11 height 11
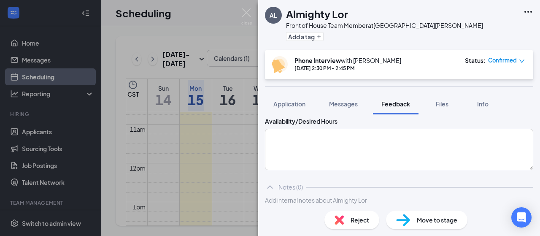
scroll to position [178, 0]
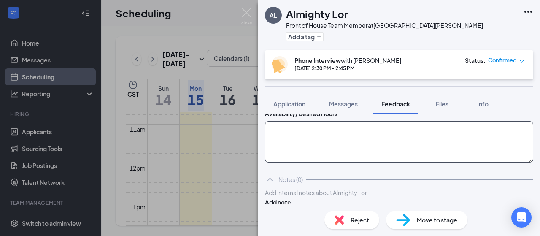
click at [317, 145] on textarea at bounding box center [399, 141] width 268 height 41
click at [284, 157] on textarea "20 hrs/wk" at bounding box center [399, 141] width 268 height 41
click at [317, 160] on textarea "20 hrs/wk Tues & Thurs, 3-close" at bounding box center [399, 141] width 268 height 41
click at [346, 160] on textarea "20 hrs/wk Tues & Thurs, 3pm-close" at bounding box center [399, 141] width 268 height 41
click at [289, 162] on textarea "20 hrs/wk Tues & Thurs, 3pm-close M, w, F" at bounding box center [399, 141] width 268 height 41
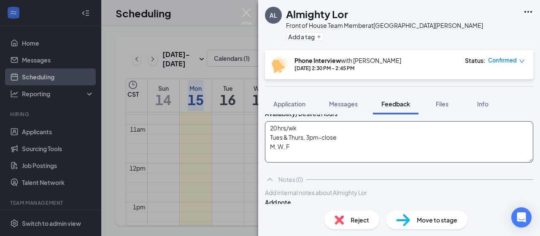
click at [297, 162] on textarea "20 hrs/wk Tues & Thurs, 3pm-close M, W, F" at bounding box center [399, 141] width 268 height 41
type textarea "20 hrs/wk Tues & Thurs, 3pm-close M, W, F, anytime Sat, anytime"
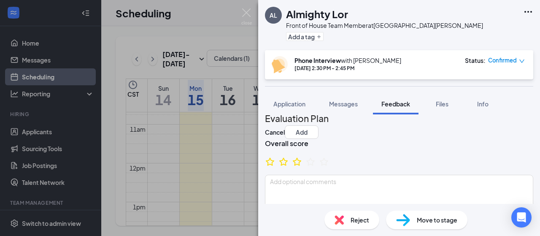
scroll to position [0, 0]
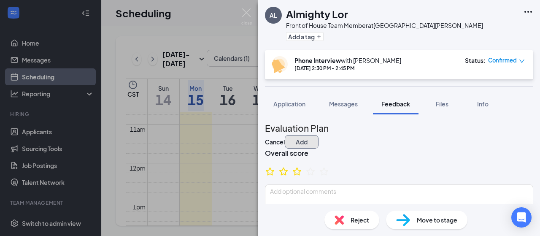
click at [318, 135] on button "Add" at bounding box center [302, 141] width 34 height 13
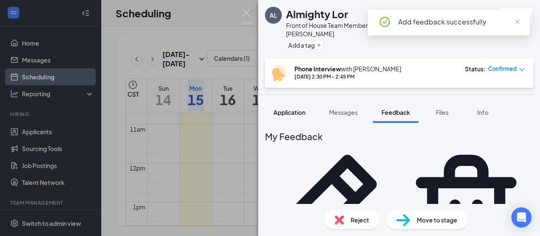
click at [295, 108] on span "Application" at bounding box center [289, 112] width 32 height 8
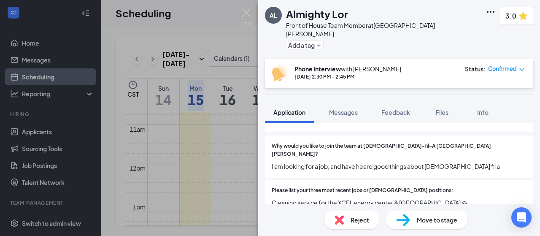
scroll to position [146, 0]
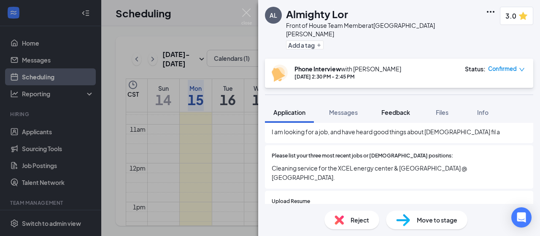
click at [404, 109] on button "Feedback" at bounding box center [396, 112] width 46 height 21
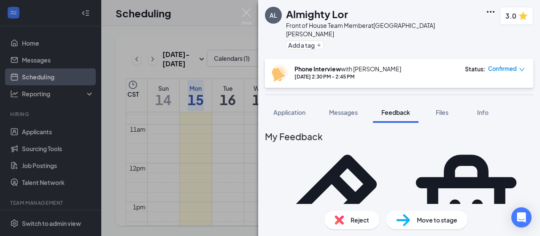
click at [502, 136] on div "My Feedback" at bounding box center [399, 203] width 268 height 148
click at [399, 143] on icon "Pencil" at bounding box center [332, 210] width 134 height 134
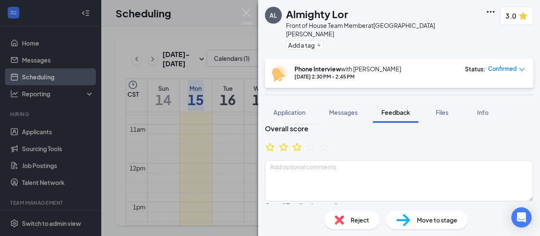
scroll to position [46, 0]
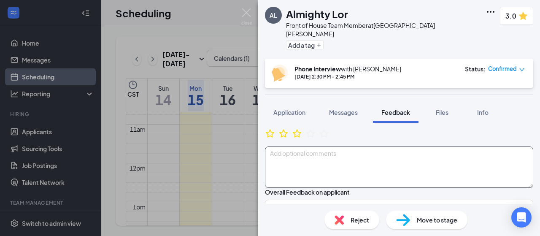
click at [349, 156] on textarea at bounding box center [399, 166] width 268 height 41
type textarea "S"
type textarea "20 hrs/wk Tues & Thurs, 3pm-close M, W, F, anytime Sat, anytime"
type textarea "Se"
type textarea "20 hrs/wk Tues & Thurs, 3pm-close M, W, F, anytime Sat, anytime"
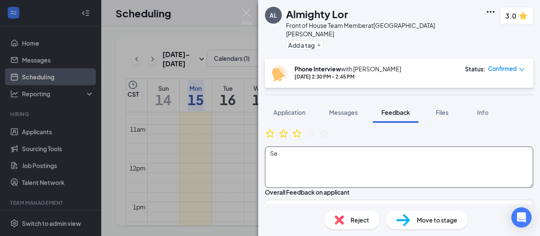
type textarea "Sen"
type textarea "20 hrs/wk Tues & Thurs, 3pm-close M, W, F, anytime Sat, anytime"
type textarea "Seni"
type textarea "20 hrs/wk Tues & Thurs, 3pm-close M, W, F, anytime Sat, anytime"
type textarea "Senio"
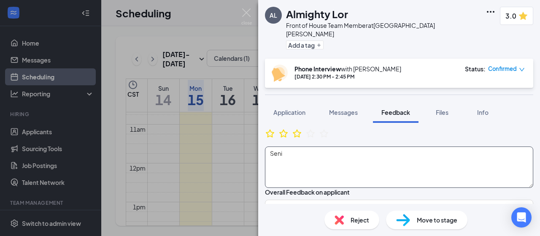
type textarea "20 hrs/wk Tues & Thurs, 3pm-close M, W, F, anytime Sat, anytime"
type textarea "Senior"
type textarea "20 hrs/wk Tues & Thurs, 3pm-close M, W, F, anytime Sat, anytime"
type textarea "Senior"
type textarea "20 hrs/wk Tues & Thurs, 3pm-close M, W, F, anytime Sat, anytime"
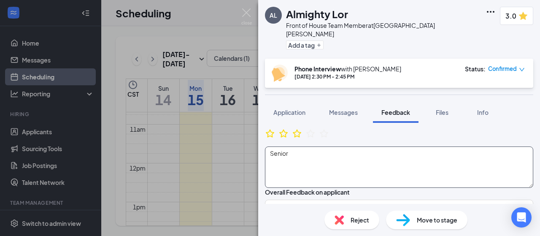
type textarea "Senior i"
type textarea "20 hrs/wk Tues & Thurs, 3pm-close M, W, F, anytime Sat, anytime"
type textarea "Senior in"
type textarea "20 hrs/wk Tues & Thurs, 3pm-close M, W, F, anytime Sat, anytime"
type textarea "Senior in"
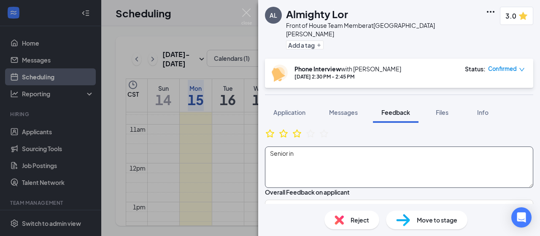
type textarea "20 hrs/wk Tues & Thurs, 3pm-close M, W, F, anytime Sat, anytime"
type textarea "Senior in G"
type textarea "20 hrs/wk Tues & Thurs, 3pm-close M, W, F, anytime Sat, anytime"
type textarea "Senior in"
type textarea "20 hrs/wk Tues & Thurs, 3pm-close M, W, F, anytime Sat, anytime"
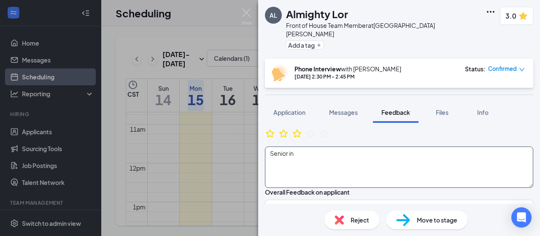
type textarea "Senior in H"
type textarea "20 hrs/wk Tues & Thurs, 3pm-close M, W, F, anytime Sat, anytime"
type textarea "Senior in HS"
type textarea "20 hrs/wk Tues & Thurs, 3pm-close M, W, F, anytime Sat, anytime"
type textarea "Senior in HS"
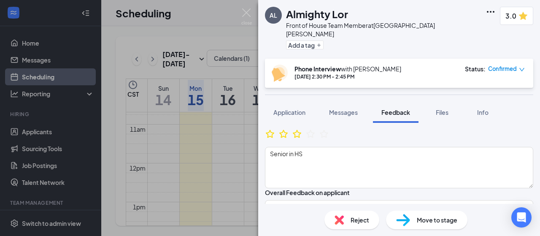
scroll to position [43, 0]
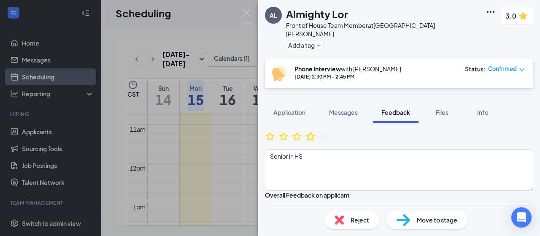
click at [316, 133] on icon "StarBorder" at bounding box center [310, 136] width 11 height 11
type textarea "20 hrs/wk Tues & Thurs, 3pm-close M, W, F, anytime Sat, anytime"
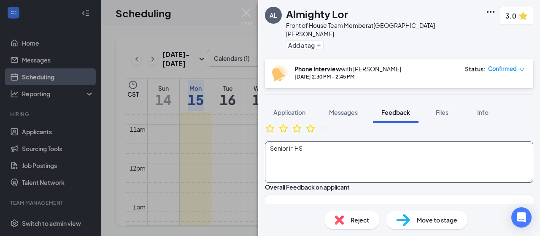
click at [372, 156] on textarea "Senior in HS" at bounding box center [399, 161] width 268 height 41
type textarea "Senior in HS,"
type textarea "20 hrs/wk Tues & Thurs, 3pm-close M, W, F, anytime Sat, anytime"
type textarea "Senior in HS,"
type textarea "20 hrs/wk Tues & Thurs, 3pm-close M, W, F, anytime Sat, anytime"
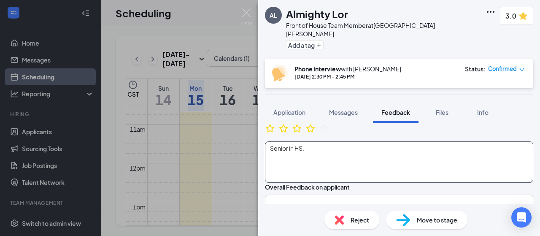
type textarea "Senior in HS, b"
type textarea "20 hrs/wk Tues & Thurs, 3pm-close M, W, F, anytime Sat, anytime"
type textarea "Senior in HS, bu"
type textarea "20 hrs/wk Tues & Thurs, 3pm-close M, W, F, anytime Sat, anytime"
type textarea "Senior in HS, but"
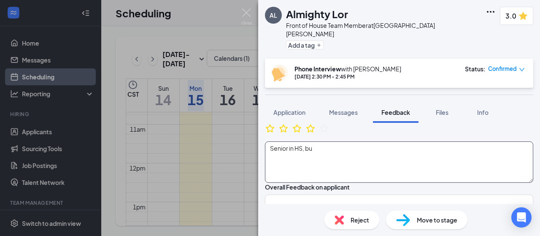
type textarea "20 hrs/wk Tues & Thurs, 3pm-close M, W, F, anytime Sat, anytime"
type textarea "Senior in HS, but"
type textarea "20 hrs/wk Tues & Thurs, 3pm-close M, W, F, anytime Sat, anytime"
type textarea "Senior in HS, but d"
type textarea "20 hrs/wk Tues & Thurs, 3pm-close M, W, F, anytime Sat, anytime"
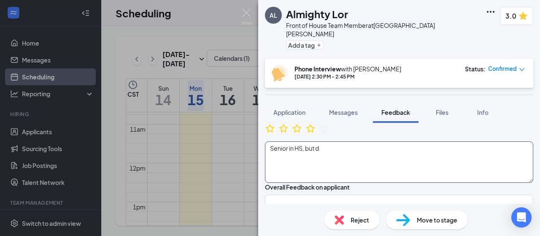
type textarea "Senior in HS, but do"
type textarea "20 hrs/wk Tues & Thurs, 3pm-close M, W, F, anytime Sat, anytime"
type textarea "Senior in HS, but doi"
type textarea "20 hrs/wk Tues & Thurs, 3pm-close M, W, F, anytime Sat, anytime"
type textarea "Senior in HS, but doin"
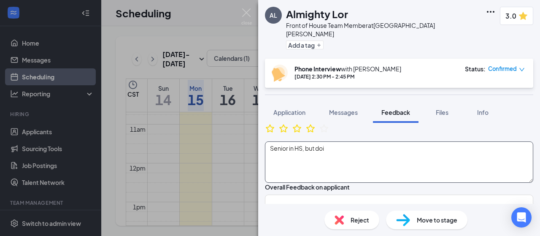
type textarea "20 hrs/wk Tues & Thurs, 3pm-close M, W, F, anytime Sat, anytime"
type textarea "Senior in [GEOGRAPHIC_DATA], but doing"
type textarea "20 hrs/wk Tues & Thurs, 3pm-close M, W, F, anytime Sat, anytime"
type textarea "Senior in [GEOGRAPHIC_DATA], but doing"
type textarea "20 hrs/wk Tues & Thurs, 3pm-close M, W, F, anytime Sat, anytime"
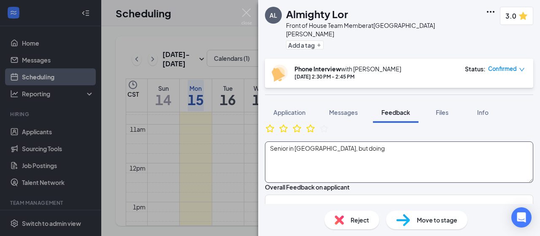
type textarea "Senior in HS, but doing P"
type textarea "20 hrs/wk Tues & Thurs, 3pm-close M, W, F, anytime Sat, anytime"
type textarea "Senior in HS, but doing PS"
type textarea "20 hrs/wk Tues & Thurs, 3pm-close M, W, F, anytime Sat, anytime"
type textarea "Senior in HS, but doing PSE"
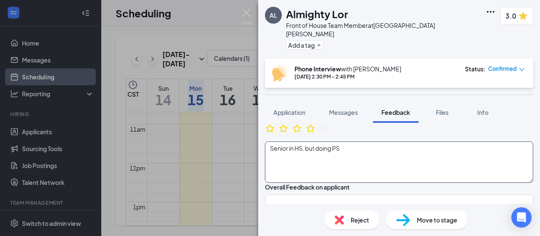
type textarea "20 hrs/wk Tues & Thurs, 3pm-close M, W, F, anytime Sat, anytime"
type textarea "Senior in HS, but doing PSEO"
type textarea "20 hrs/wk Tues & Thurs, 3pm-close M, W, F, anytime Sat, anytime"
type textarea "Senior in HS, but doing PSEO"
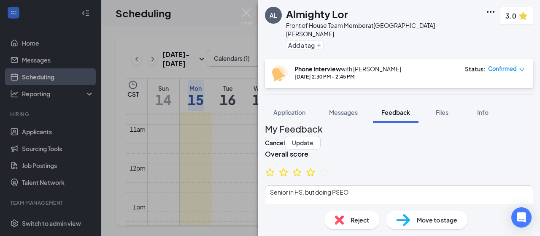
scroll to position [0, 0]
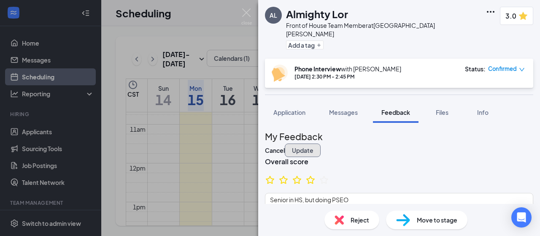
click at [320, 143] on button "Update" at bounding box center [303, 149] width 36 height 13
type textarea "20 hrs/wk Tues & Thurs, 3pm-close M, W, F, anytime Sat, anytime"
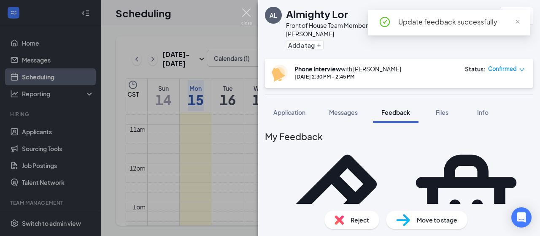
click at [245, 11] on img at bounding box center [246, 16] width 11 height 16
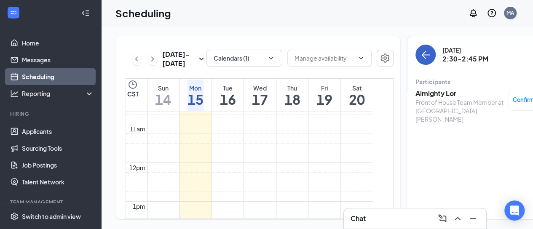
click at [417, 52] on button "back-button" at bounding box center [426, 55] width 20 height 20
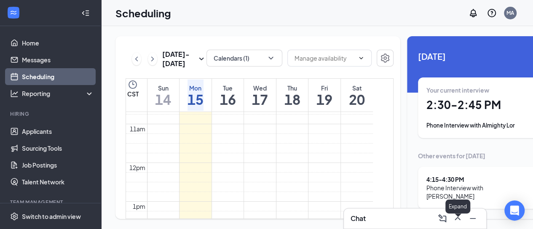
click at [460, 217] on icon "ChevronUp" at bounding box center [458, 219] width 10 height 10
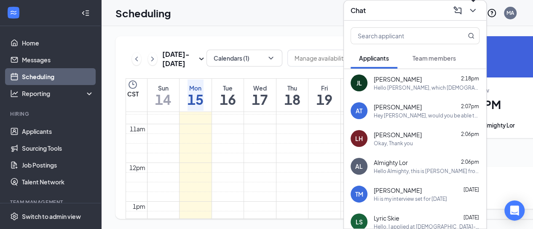
click at [474, 5] on icon "ChevronDown" at bounding box center [473, 10] width 10 height 10
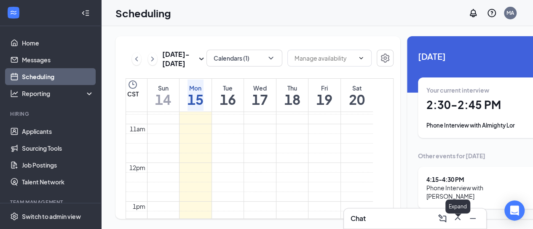
click at [456, 221] on icon "ChevronUp" at bounding box center [458, 219] width 10 height 10
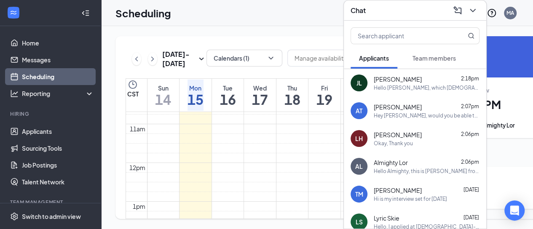
drag, startPoint x: 469, startPoint y: 3, endPoint x: 472, endPoint y: -51, distance: 53.7
click at [472, 0] on html "Home Messages Scheduling Reporting Hiring Applicants Sourcing Tools Job Posting…" at bounding box center [266, 114] width 533 height 229
click at [476, 5] on icon "ChevronDown" at bounding box center [473, 10] width 10 height 10
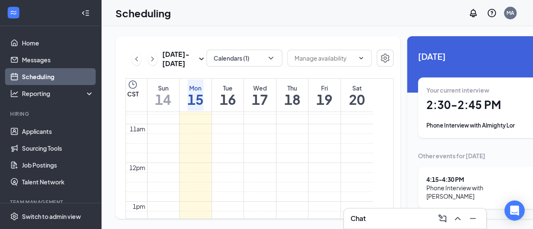
click at [442, 106] on div "Your current interview 2:30 - 2:45 PM Phone Interview with Almighty Lor" at bounding box center [485, 108] width 116 height 44
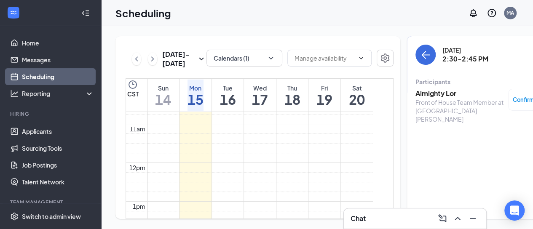
click at [513, 96] on span "Confirmed" at bounding box center [527, 100] width 29 height 8
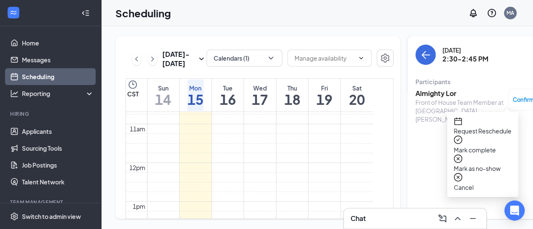
click at [412, 138] on div "[DATE] 2:30-2:45 PM Participants Almighty Lor Front of House Team Member at [GE…" at bounding box center [484, 127] width 155 height 183
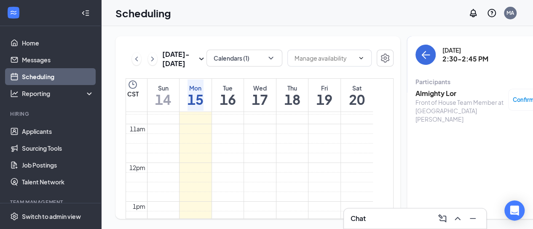
click at [416, 89] on h3 "Almighty Lor" at bounding box center [460, 93] width 89 height 9
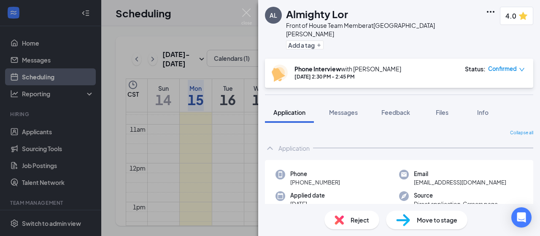
click at [347, 223] on div "Reject" at bounding box center [351, 219] width 55 height 19
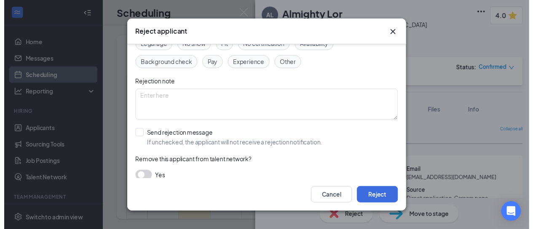
scroll to position [66, 0]
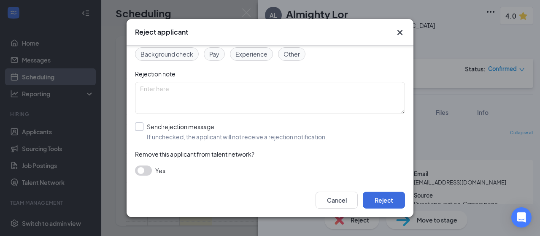
click at [216, 130] on input "Send rejection message If unchecked, the applicant will not receive a rejection…" at bounding box center [231, 131] width 192 height 19
checkbox input "true"
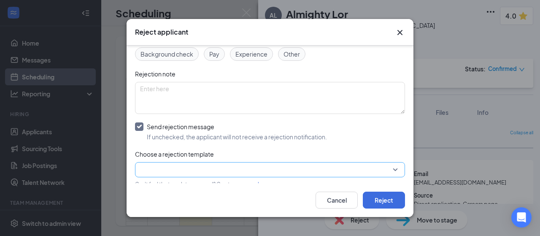
click at [213, 164] on input "search" at bounding box center [267, 169] width 254 height 14
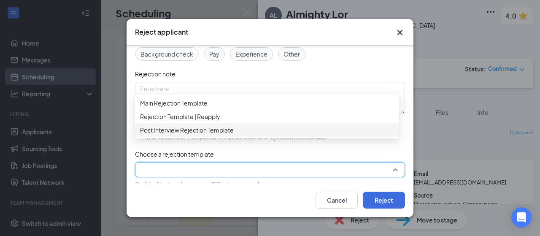
click at [215, 137] on div "Post Interview Rejection Template" at bounding box center [267, 129] width 264 height 13
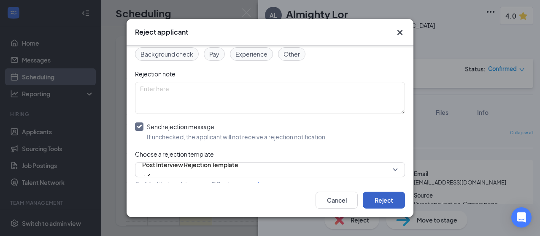
click at [377, 194] on button "Reject" at bounding box center [384, 199] width 42 height 17
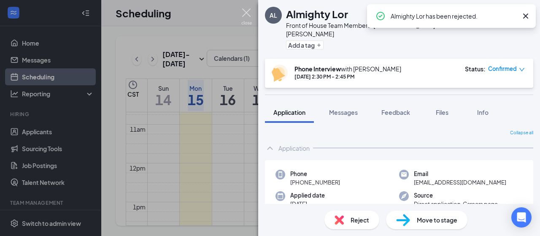
click at [246, 13] on img at bounding box center [246, 16] width 11 height 16
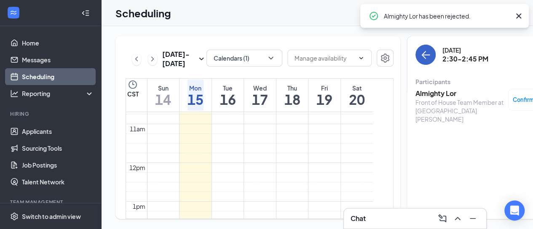
click at [416, 48] on button "back-button" at bounding box center [426, 55] width 20 height 20
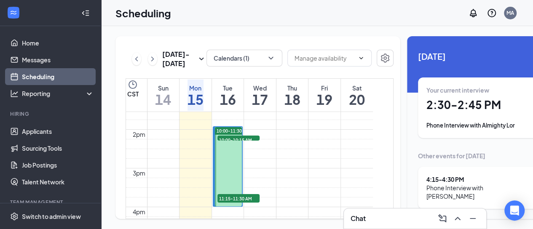
scroll to position [13, 0]
click at [42, 126] on link "Applicants" at bounding box center [58, 131] width 72 height 17
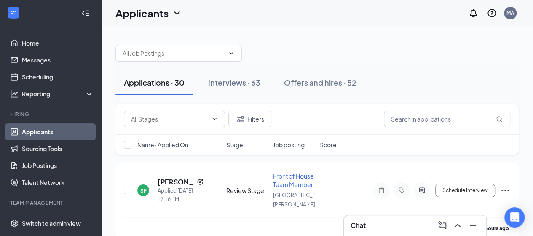
click at [193, 144] on div "Name · Applied On" at bounding box center [179, 144] width 84 height 8
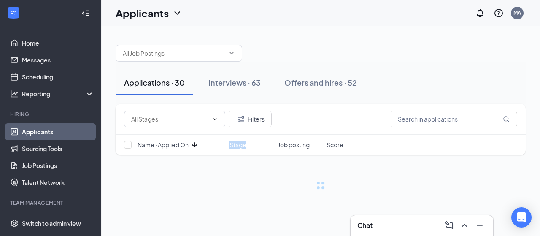
click at [193, 144] on icon "ArrowDown" at bounding box center [194, 144] width 5 height 5
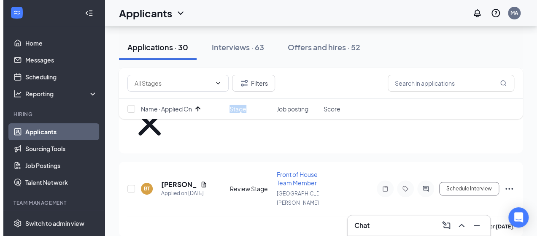
scroll to position [132, 0]
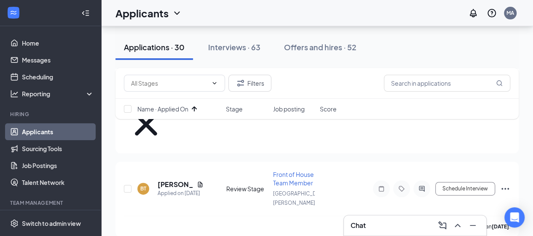
click at [167, 126] on div "Filters Name · Applied On Stage Job posting Score" at bounding box center [318, 97] width 404 height 59
click at [172, 127] on div "Filters Name · Applied On Stage Job posting Score" at bounding box center [318, 97] width 404 height 59
click at [169, 180] on h5 "[PERSON_NAME]" at bounding box center [176, 184] width 36 height 9
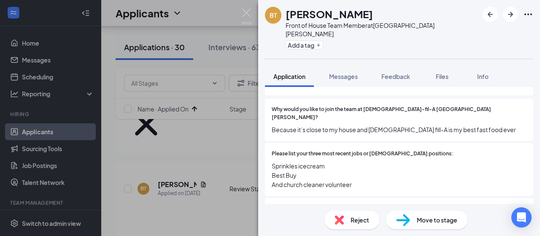
scroll to position [137, 0]
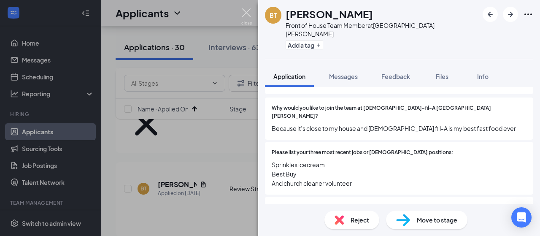
click at [247, 15] on img at bounding box center [246, 16] width 11 height 16
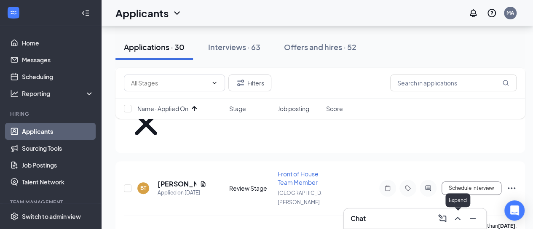
click at [459, 216] on icon "ChevronUp" at bounding box center [458, 219] width 10 height 10
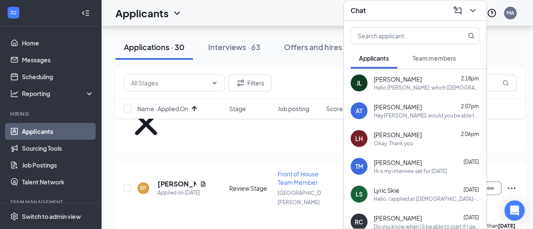
click at [472, 6] on icon "ChevronDown" at bounding box center [473, 10] width 10 height 10
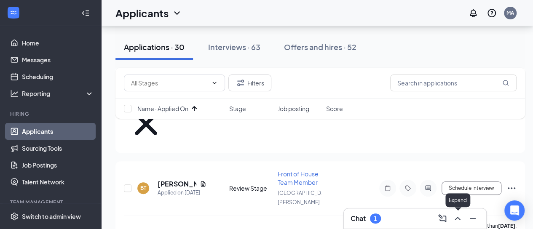
click at [456, 222] on icon "ChevronUp" at bounding box center [458, 219] width 10 height 10
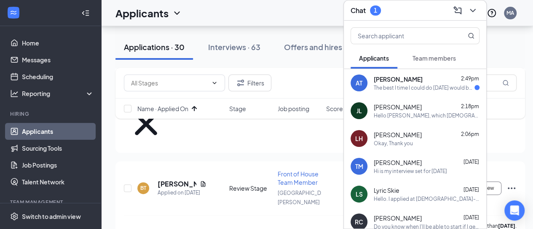
click at [403, 84] on div "The best I time I could do [DATE] would be at 4:00. My apologies." at bounding box center [424, 87] width 101 height 7
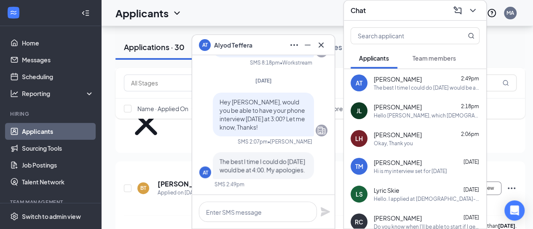
click at [474, 7] on icon "ChevronDown" at bounding box center [473, 10] width 10 height 10
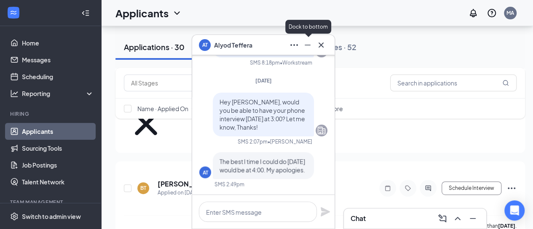
click at [306, 50] on button at bounding box center [307, 44] width 13 height 13
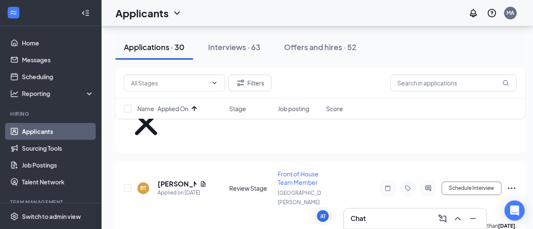
click at [172, 127] on div "Filters Name · Applied On Stage Job posting Score" at bounding box center [321, 97] width 410 height 59
click at [172, 124] on div "Filters Name · Applied On Stage Job posting Score" at bounding box center [321, 97] width 410 height 59
click at [172, 180] on h5 "[PERSON_NAME]" at bounding box center [177, 184] width 39 height 9
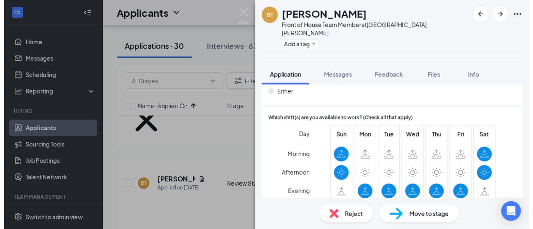
scroll to position [347, 0]
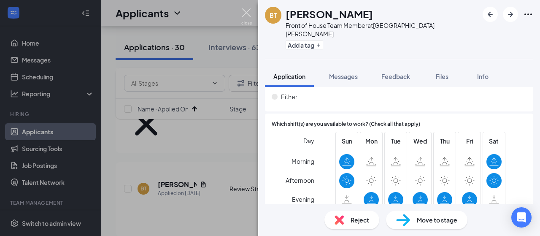
click at [244, 11] on img at bounding box center [246, 16] width 11 height 16
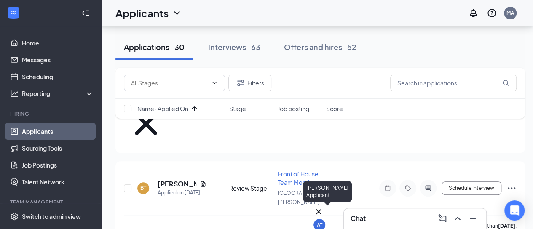
click at [323, 222] on div "AT" at bounding box center [319, 225] width 5 height 7
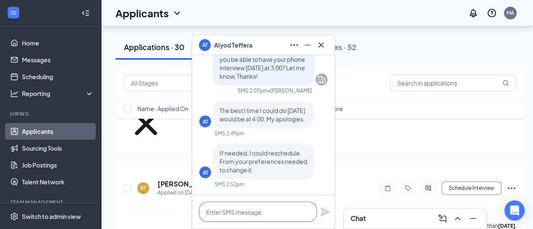
click at [260, 218] on textarea at bounding box center [258, 212] width 118 height 20
click at [223, 215] on textarea at bounding box center [258, 212] width 118 height 20
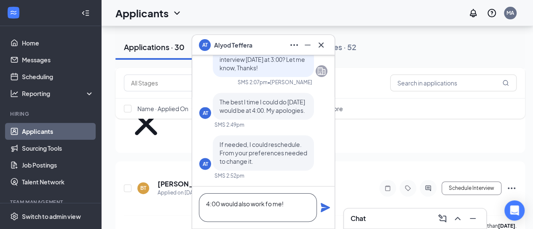
type textarea "4:00 would also work fo me!"
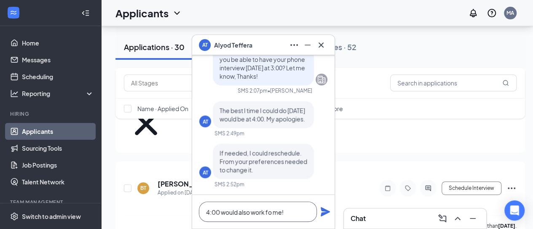
scroll to position [0, 0]
drag, startPoint x: 287, startPoint y: 215, endPoint x: 167, endPoint y: 213, distance: 120.2
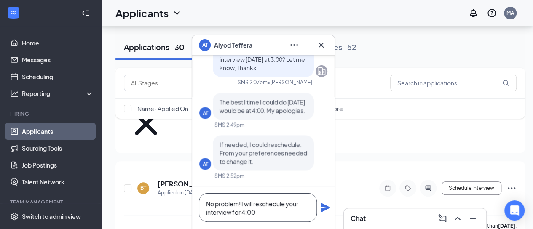
click at [263, 214] on textarea "No problem! I will reschedule your interview for 4:00" at bounding box center [258, 208] width 118 height 29
type textarea "No problem! I will reschedule your interview for 4:00 if that for you!"
click at [324, 209] on icon "Plane" at bounding box center [325, 207] width 9 height 9
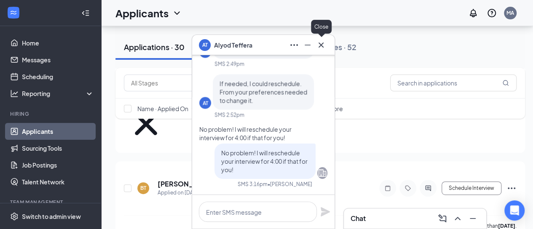
click at [324, 46] on icon "Cross" at bounding box center [321, 45] width 10 height 10
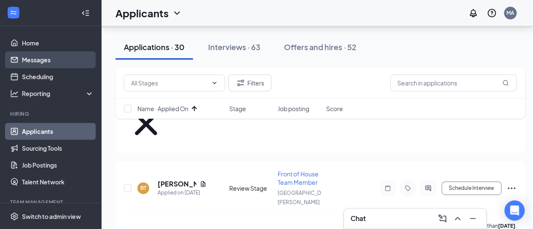
click at [40, 68] on link "Messages" at bounding box center [58, 59] width 72 height 17
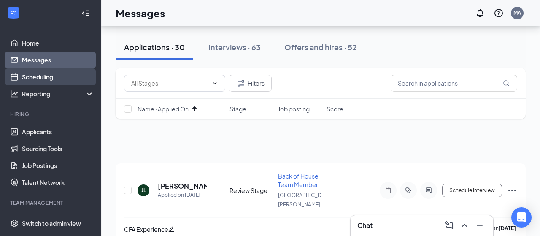
click at [40, 75] on link "Scheduling" at bounding box center [58, 76] width 72 height 17
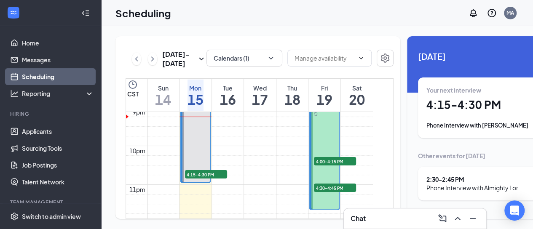
scroll to position [824, 0]
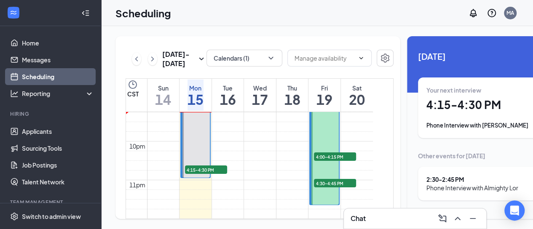
drag, startPoint x: 382, startPoint y: 191, endPoint x: 376, endPoint y: 178, distance: 14.1
click at [376, 178] on div "[DATE] - [DATE] Calendars (1) CST Sun 14 Mon 15 Tue 16 Wed 17 Thu 18 Fri 19 Sat…" at bounding box center [258, 127] width 285 height 183
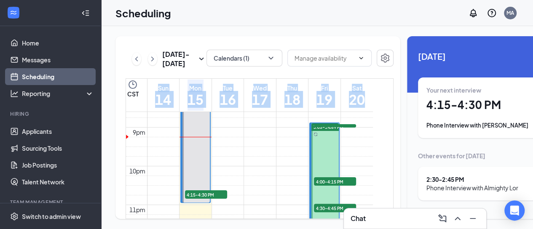
scroll to position [808, 0]
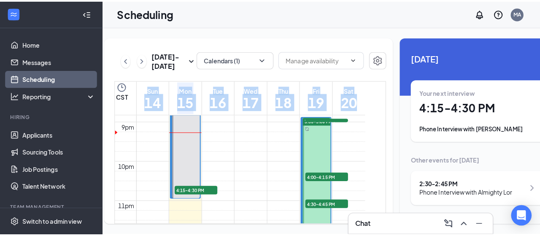
scroll to position [0, 0]
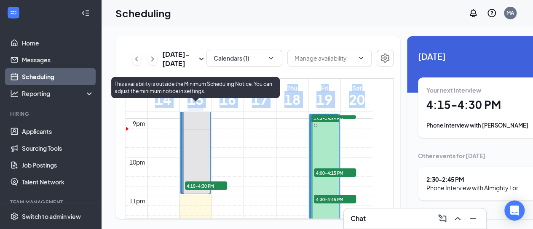
click at [198, 190] on span "4:15-4:30 PM" at bounding box center [206, 186] width 42 height 8
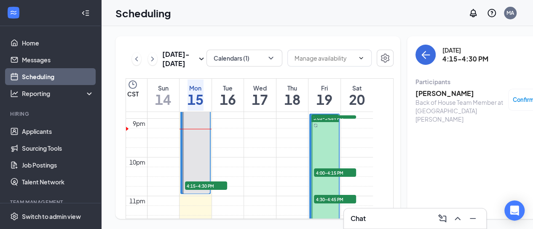
click at [513, 101] on span "Confirmed" at bounding box center [527, 100] width 29 height 8
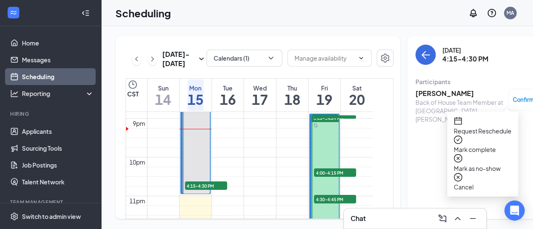
click at [412, 149] on div "[DATE] 4:15-4:30 PM Participants [PERSON_NAME] Back of House Team Member at [GE…" at bounding box center [484, 127] width 155 height 183
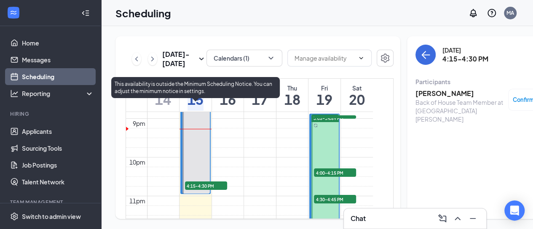
click at [201, 194] on div at bounding box center [196, 141] width 27 height 106
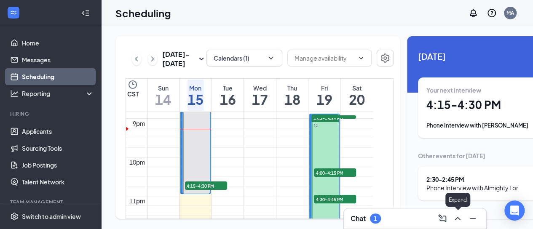
click at [460, 219] on icon "ChevronUp" at bounding box center [458, 219] width 10 height 10
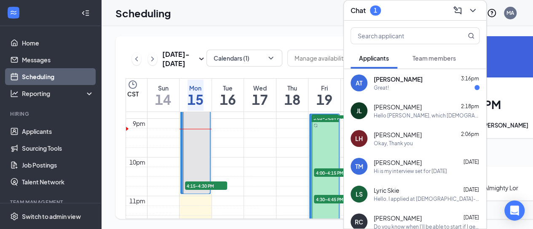
click at [428, 76] on div "[PERSON_NAME] 3:16pm" at bounding box center [427, 79] width 106 height 8
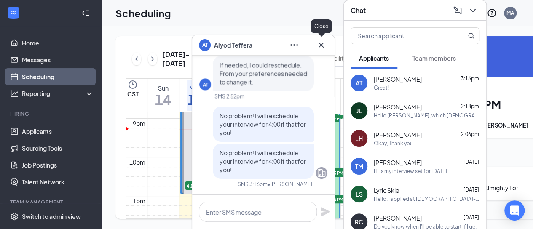
click at [321, 48] on icon "Cross" at bounding box center [321, 45] width 10 height 10
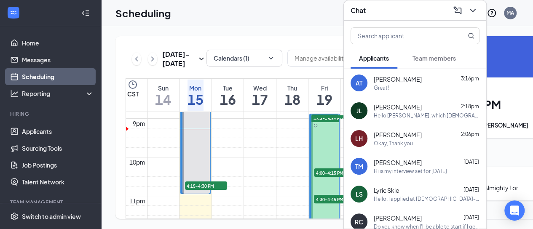
click at [472, 6] on icon "ChevronDown" at bounding box center [473, 10] width 10 height 10
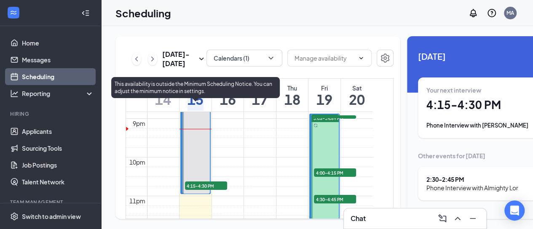
click at [197, 190] on span "4:15-4:30 PM" at bounding box center [206, 186] width 42 height 8
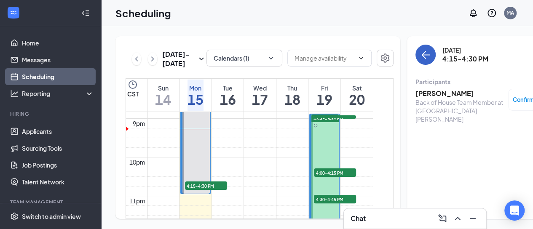
click at [421, 54] on icon "ArrowLeft" at bounding box center [426, 55] width 10 height 10
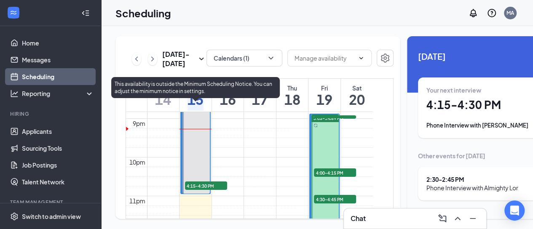
click at [200, 183] on div at bounding box center [196, 141] width 27 height 106
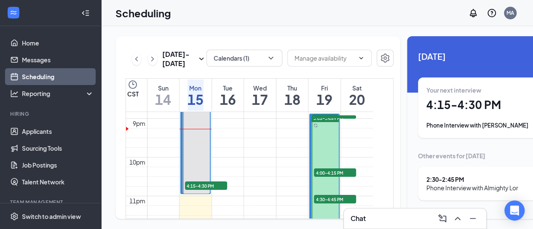
click at [431, 109] on h1 "4:15 - 4:30 PM" at bounding box center [485, 105] width 116 height 14
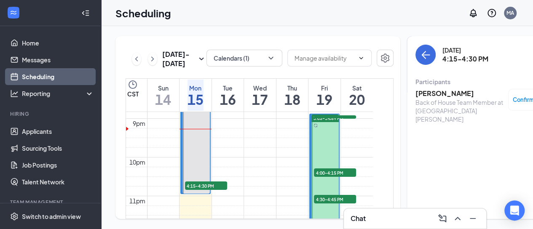
click at [416, 92] on h3 "[PERSON_NAME]" at bounding box center [460, 93] width 89 height 9
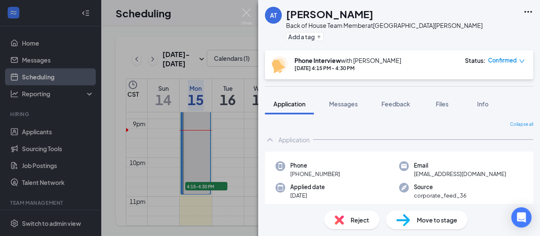
click at [405, 220] on img at bounding box center [403, 220] width 14 height 12
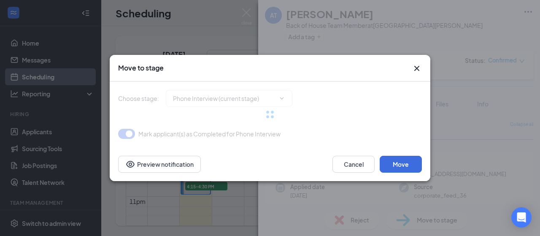
type input "Optional Review Stage (Deciding on Final Interview) (next stage)"
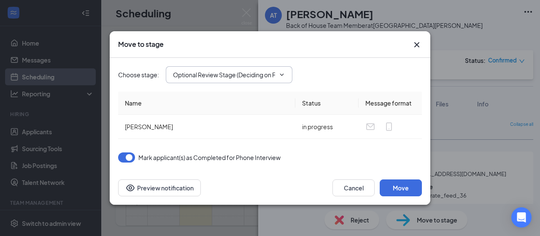
click at [241, 76] on input "Optional Review Stage (Deciding on Final Interview) (next stage)" at bounding box center [224, 74] width 102 height 9
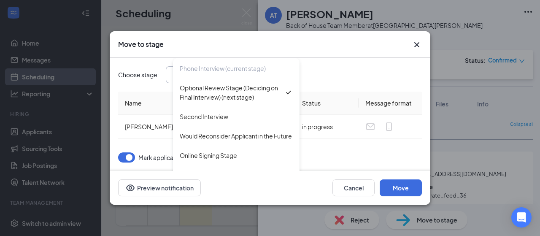
scroll to position [86, 0]
click at [417, 46] on icon "Cross" at bounding box center [416, 44] width 5 height 5
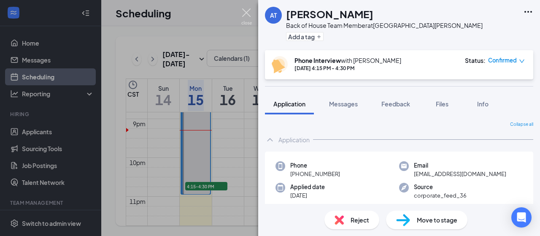
click at [250, 14] on img at bounding box center [246, 16] width 11 height 16
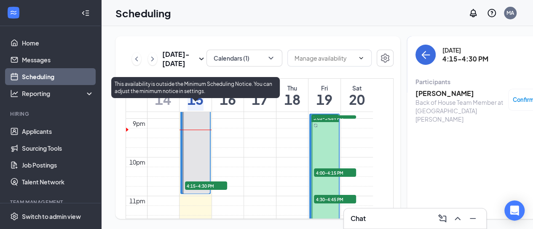
click at [202, 193] on div at bounding box center [196, 141] width 27 height 106
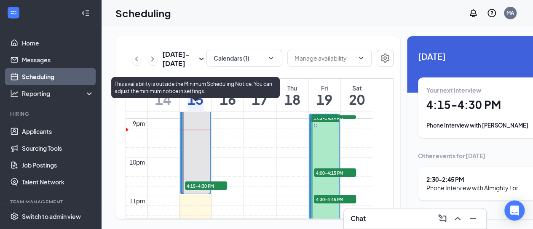
click at [212, 190] on span "4:15-4:30 PM" at bounding box center [206, 186] width 42 height 8
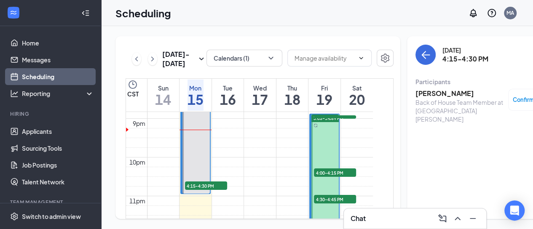
click at [424, 96] on h3 "[PERSON_NAME]" at bounding box center [460, 93] width 89 height 9
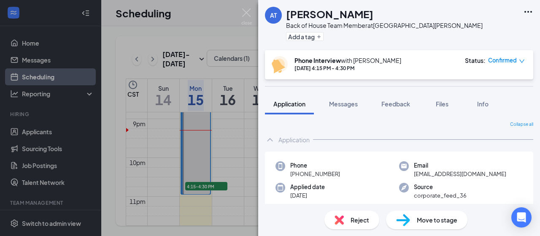
click at [496, 62] on span "Confirmed" at bounding box center [502, 60] width 29 height 8
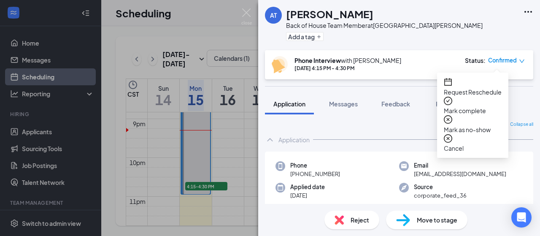
click at [492, 87] on span "Request Reschedule" at bounding box center [473, 91] width 58 height 9
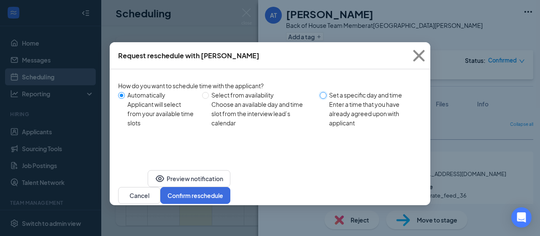
click at [325, 95] on input "Set a specific day and time Enter a time that you have already agreed upon with…" at bounding box center [323, 95] width 7 height 7
radio input "true"
radio input "false"
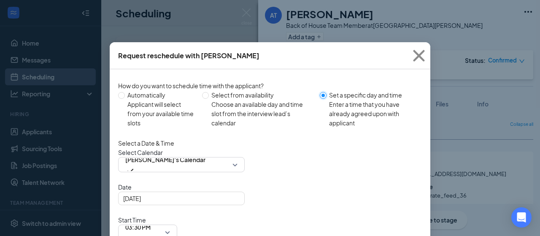
scroll to position [52, 0]
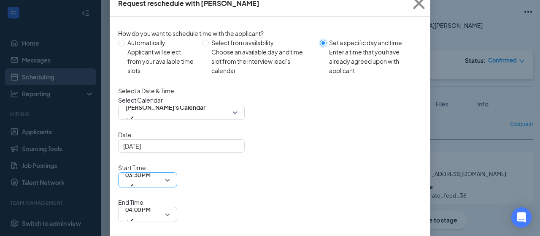
click at [151, 168] on span "03:30 PM" at bounding box center [137, 174] width 25 height 13
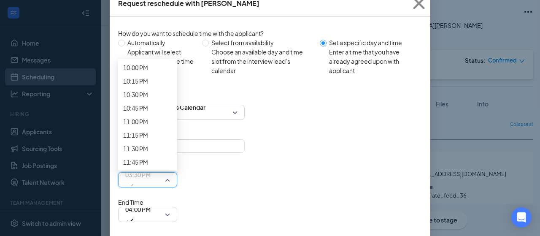
scroll to position [1233, 0]
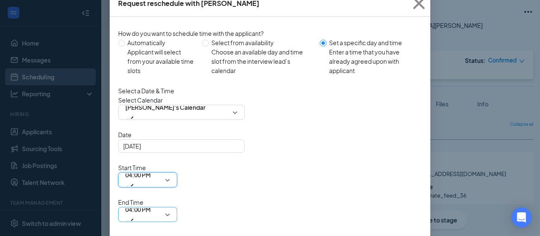
click at [170, 208] on span "04:00 PM" at bounding box center [147, 214] width 45 height 13
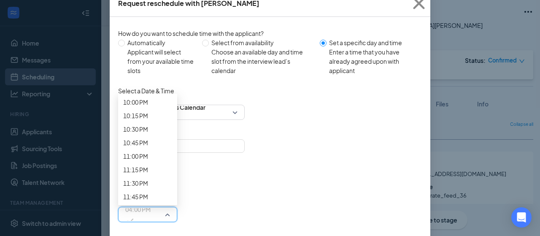
scroll to position [1217, 0]
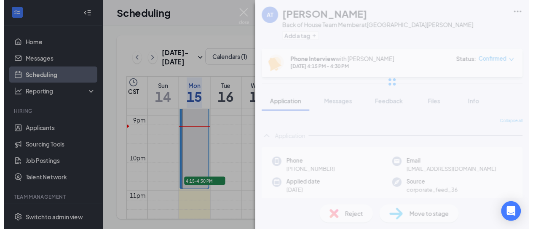
scroll to position [0, 0]
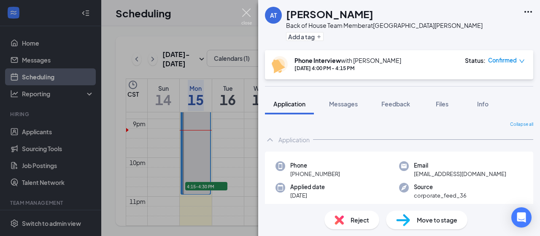
click at [246, 10] on img at bounding box center [246, 16] width 11 height 16
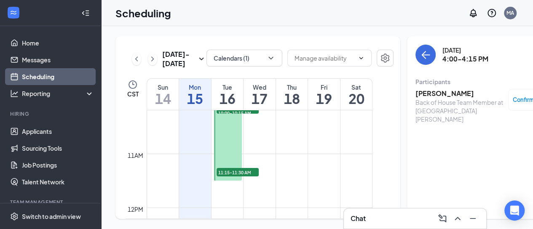
scroll to position [541, 0]
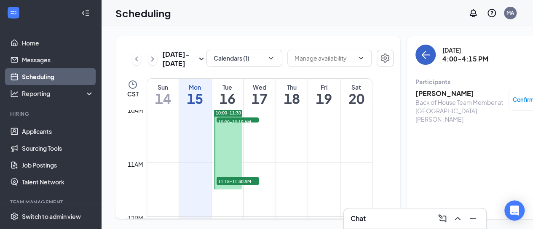
click at [421, 58] on icon "ArrowLeft" at bounding box center [426, 55] width 10 height 10
